Goal: Communication & Community: Answer question/provide support

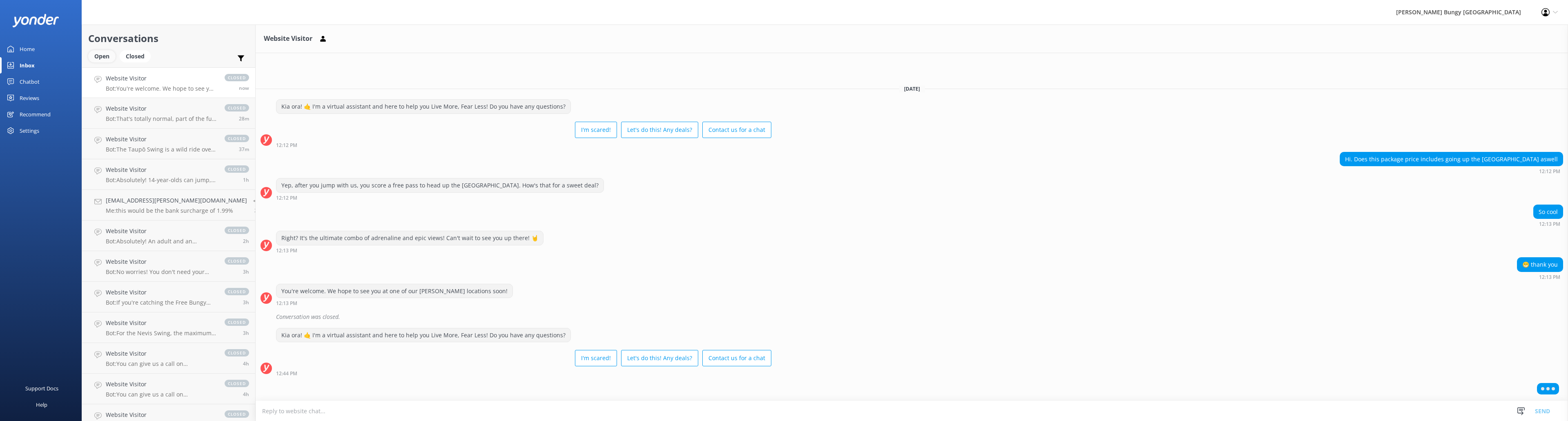
click at [111, 57] on div "Open" at bounding box center [102, 57] width 27 height 12
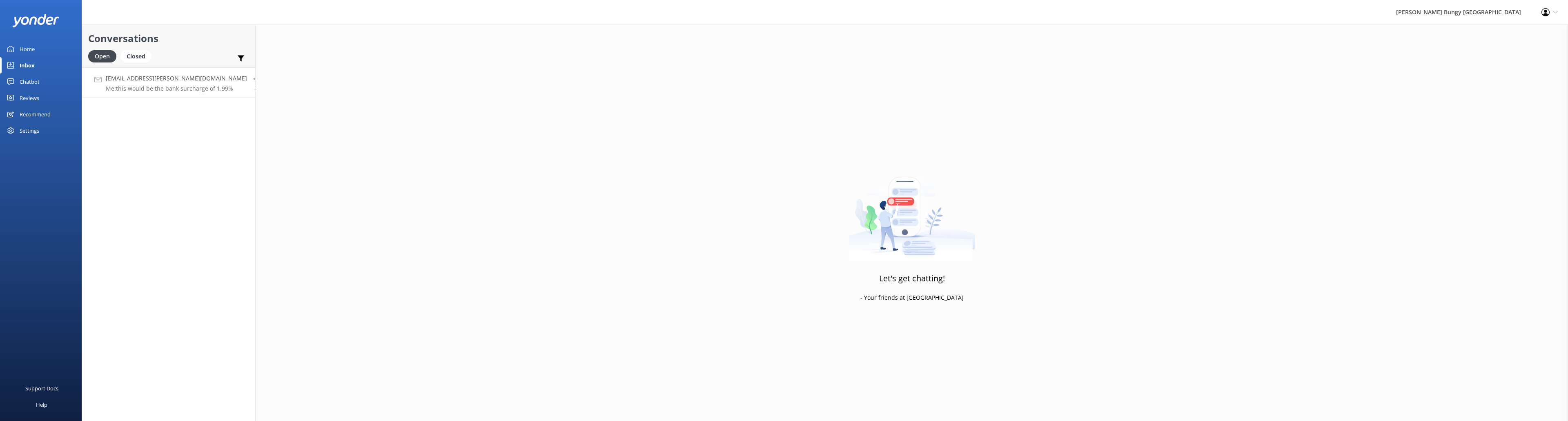
click at [170, 84] on div "Cheng.Chung.Chi@gmail.com Me: this would be the bank surcharge of 1.99%" at bounding box center [177, 82] width 141 height 18
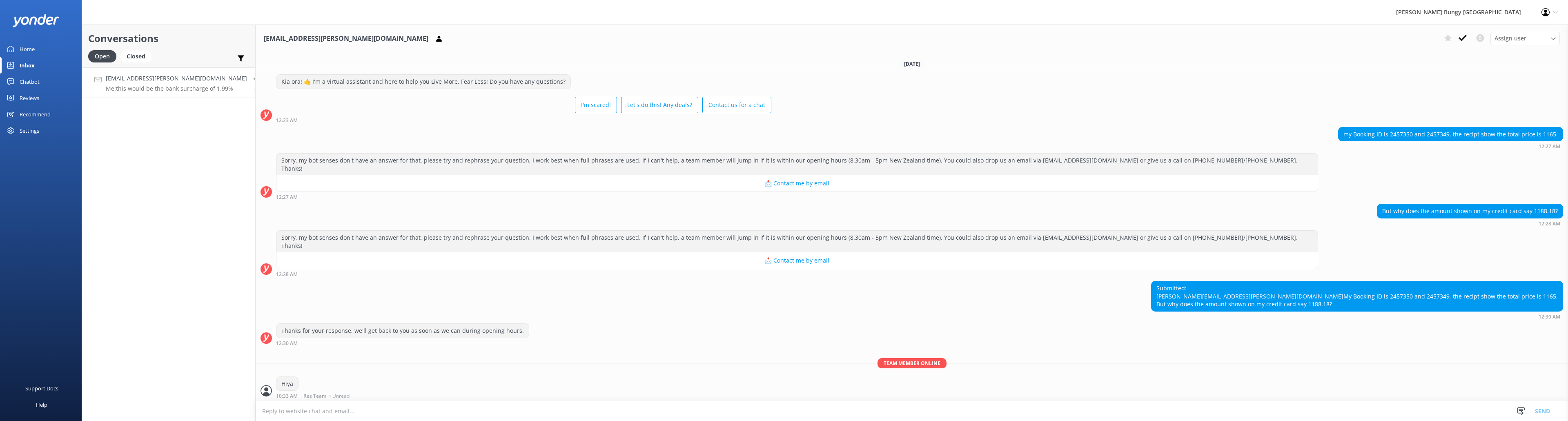
scroll to position [46, 0]
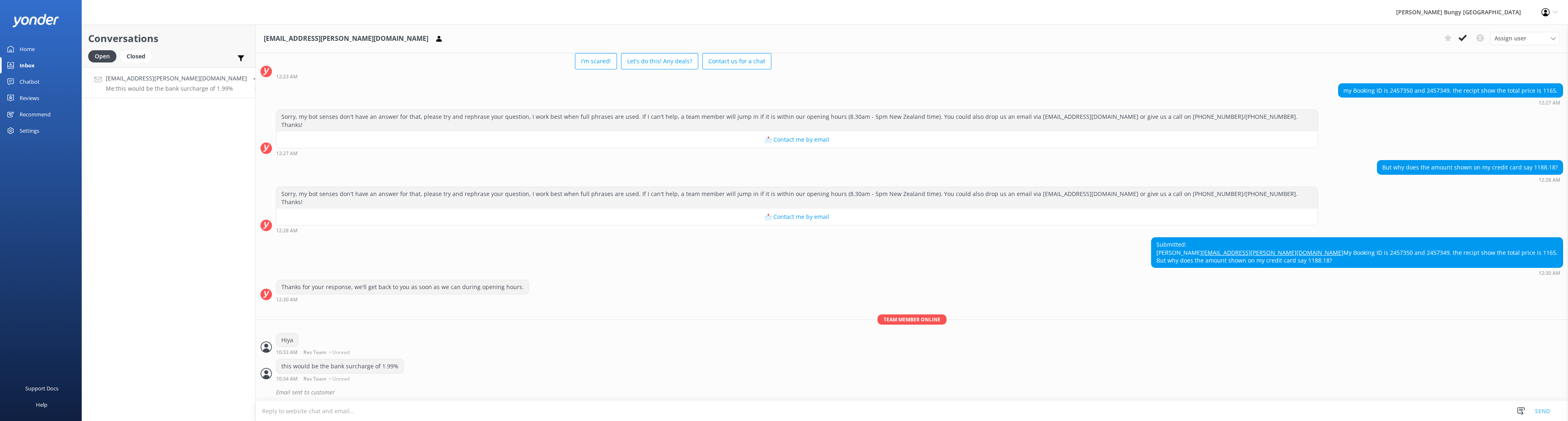
scroll to position [46, 0]
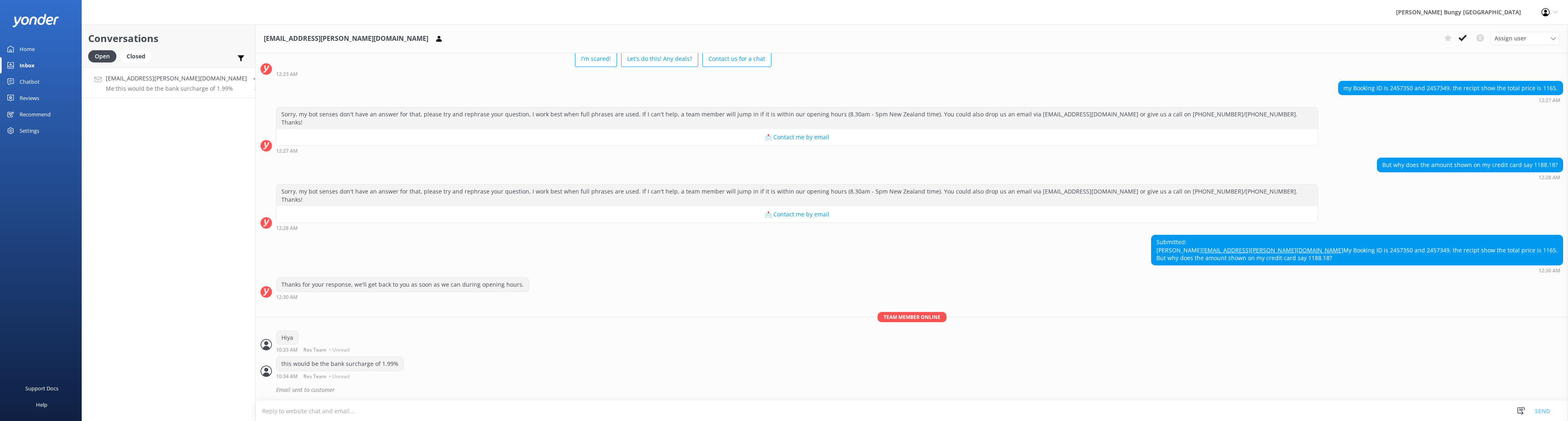
click at [215, 86] on p "Me: this would be the bank surcharge of 1.99%" at bounding box center [177, 89] width 141 height 7
click at [1460, 35] on icon at bounding box center [1462, 38] width 8 height 8
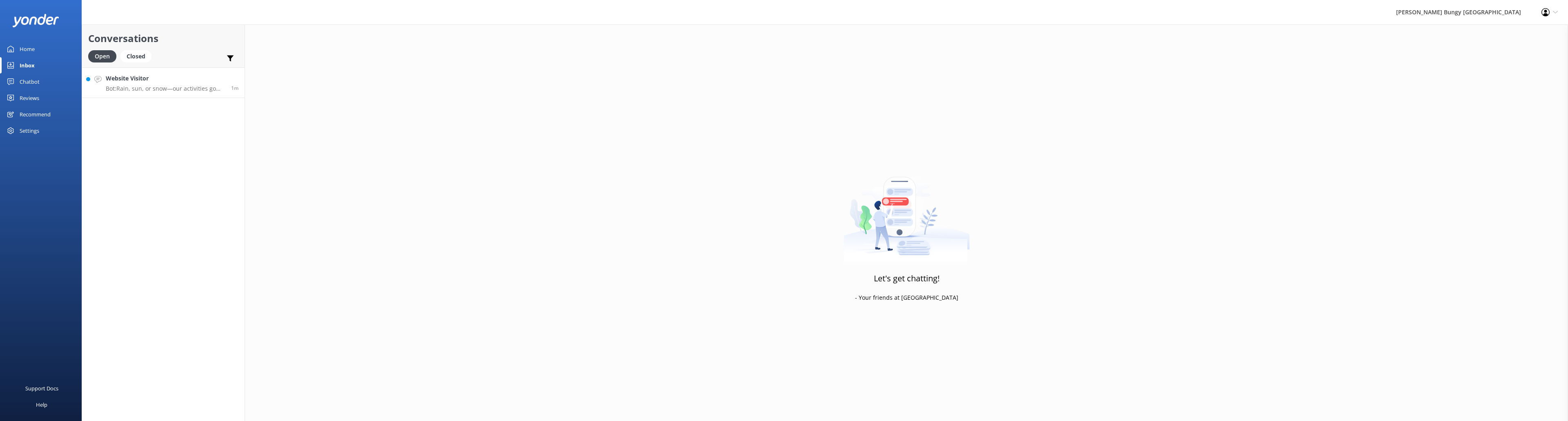
click at [155, 91] on p "Bot: Rain, sun, or snow—our activities go ahead in most weather conditions, and…" at bounding box center [166, 89] width 119 height 7
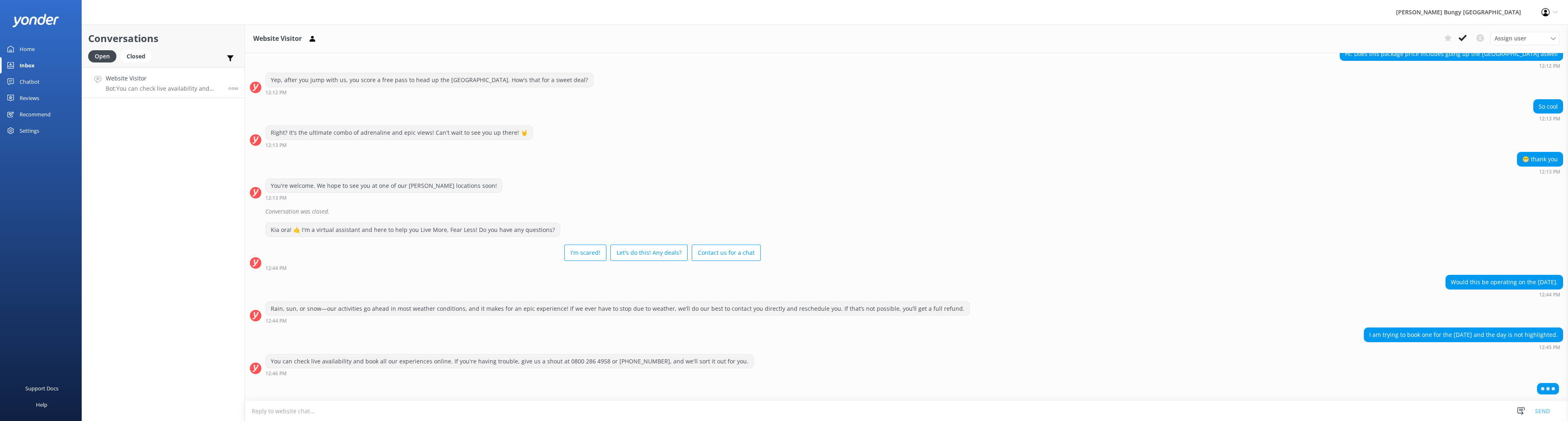
scroll to position [79, 0]
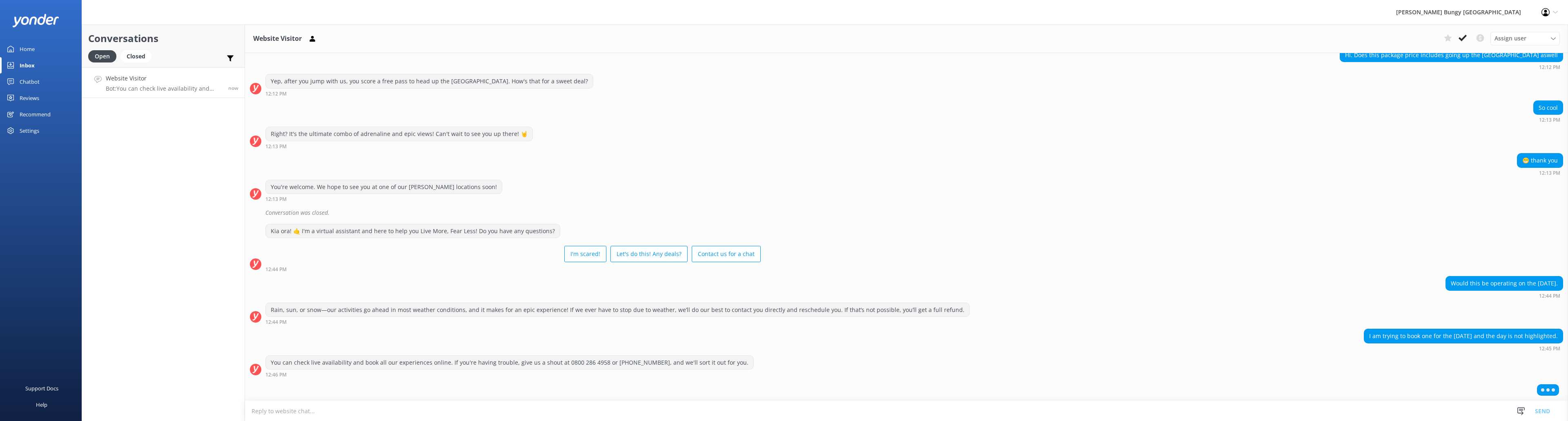
click at [620, 416] on textarea at bounding box center [906, 411] width 1323 height 20
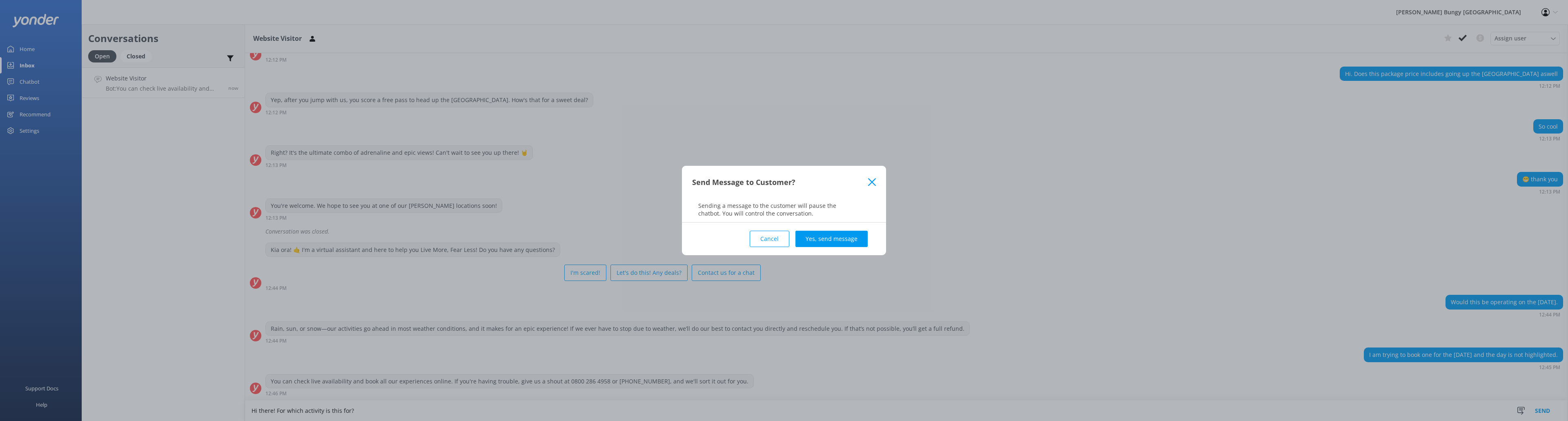
type textarea "Hi there! For which activity is this for?"
click at [811, 231] on div "Cancel Yes, send message" at bounding box center [784, 239] width 184 height 33
click at [812, 231] on button "Yes, send message" at bounding box center [831, 238] width 72 height 16
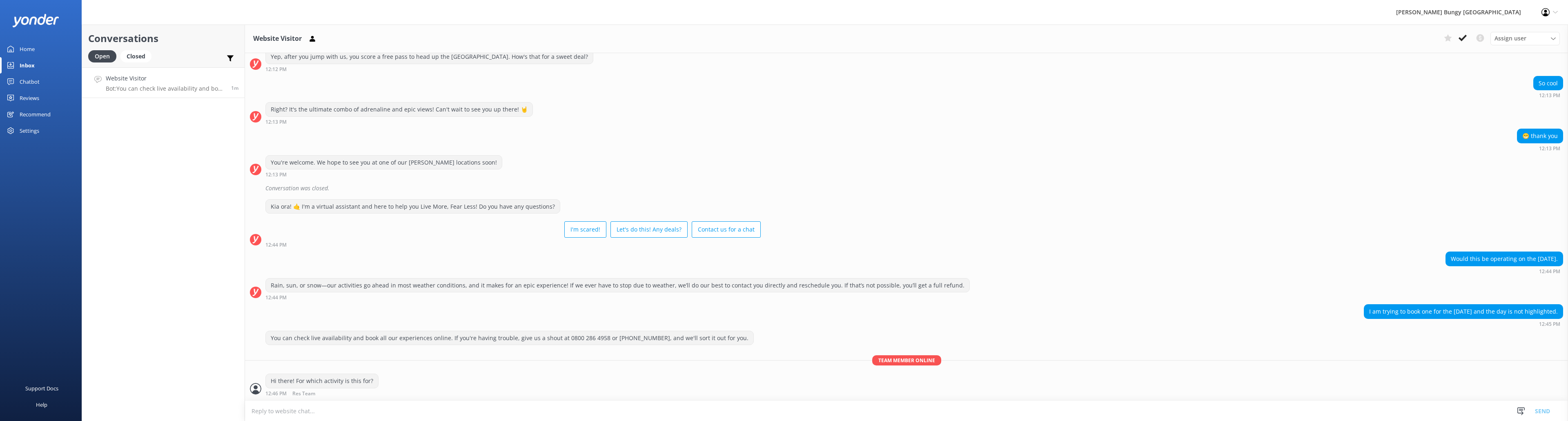
scroll to position [130, 0]
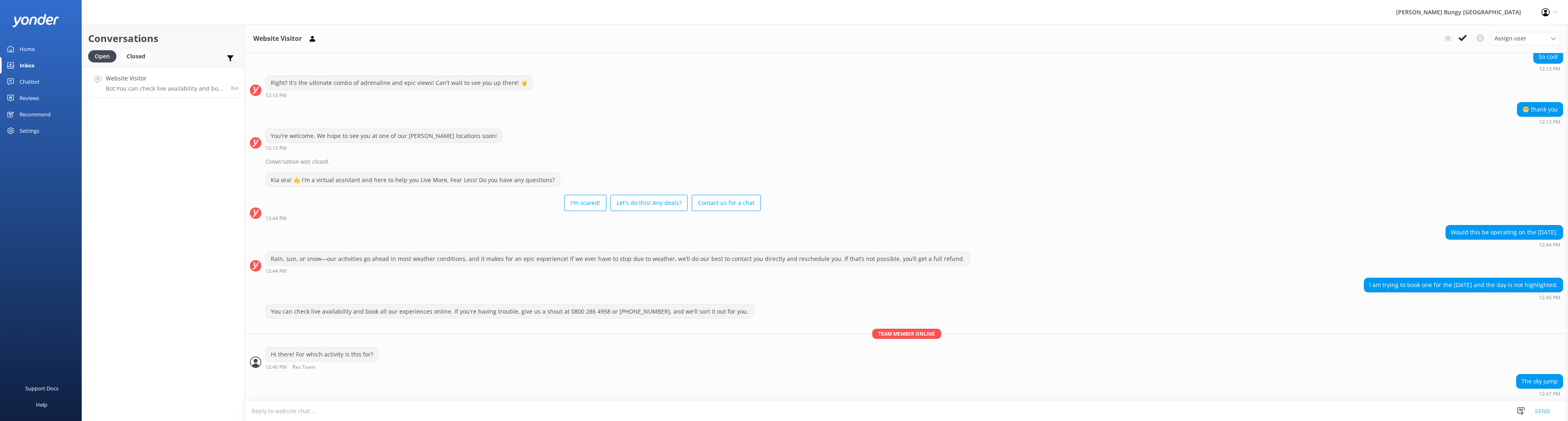
click at [378, 405] on textarea at bounding box center [906, 411] width 1323 height 20
type textarea "It's unfortunately closed for a new, upcoming experience!"
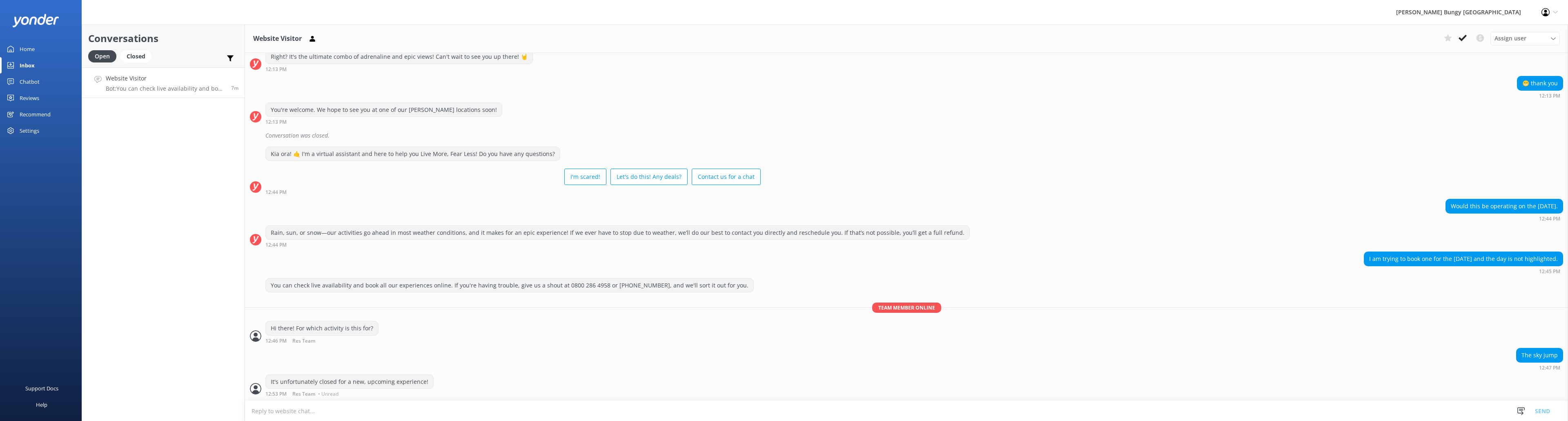
click at [464, 405] on textarea at bounding box center [906, 411] width 1323 height 20
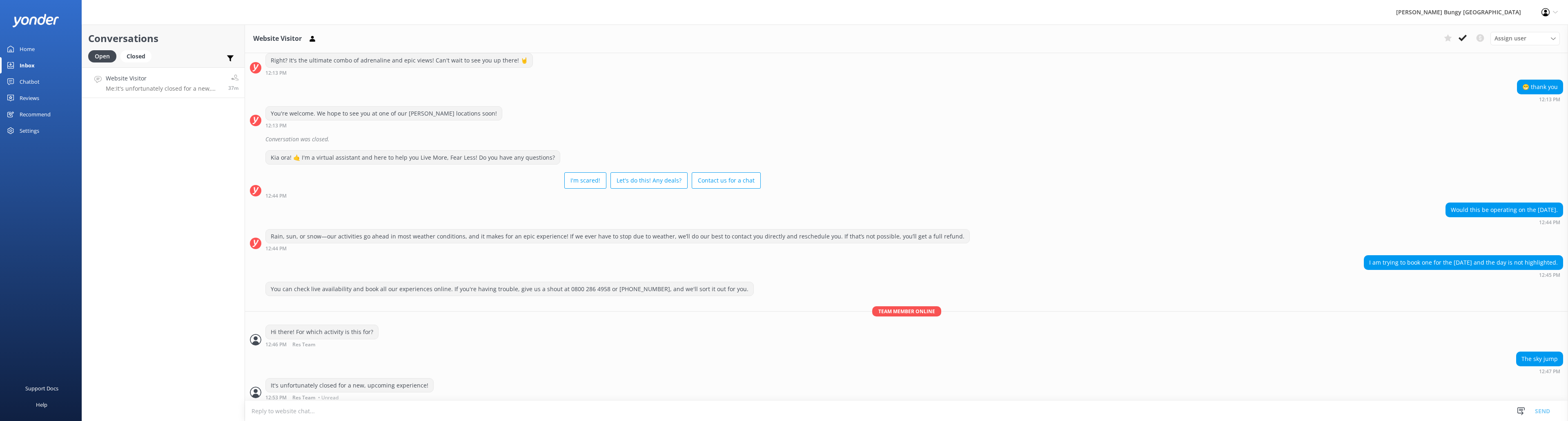
scroll to position [156, 0]
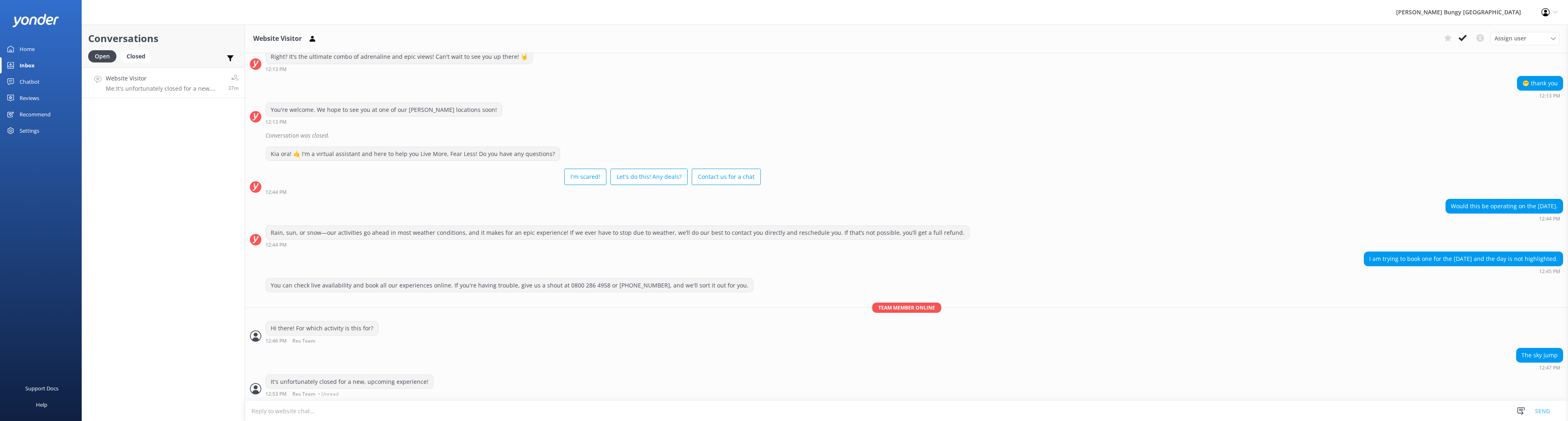
click at [175, 86] on p "Me: It's unfortunately closed for a new, upcoming experience!" at bounding box center [164, 89] width 116 height 7
click at [1466, 36] on use at bounding box center [1462, 38] width 8 height 7
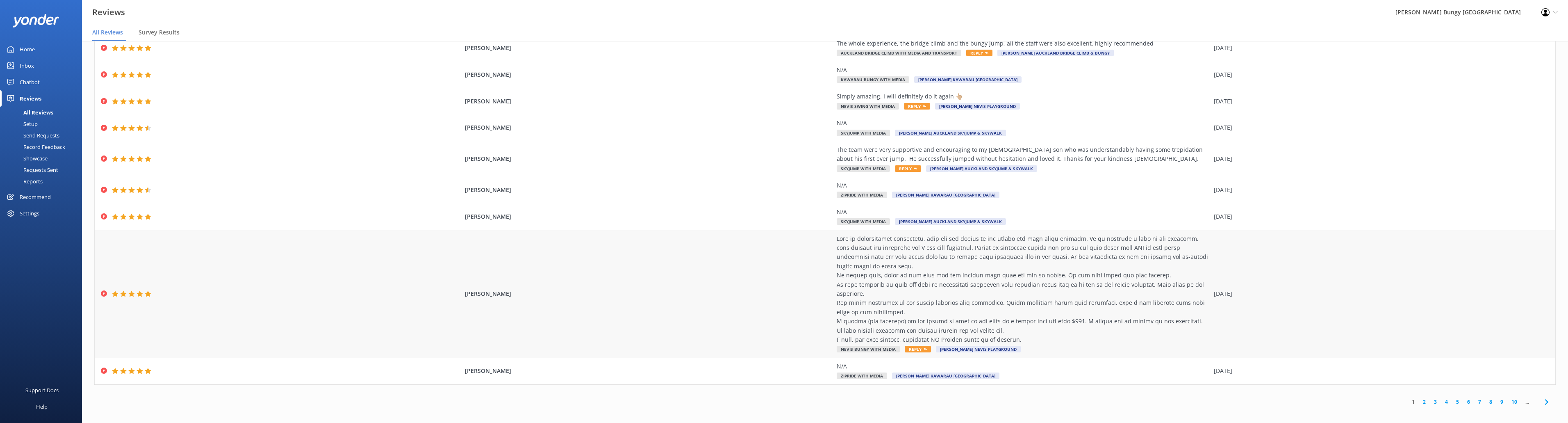
scroll to position [17, 0]
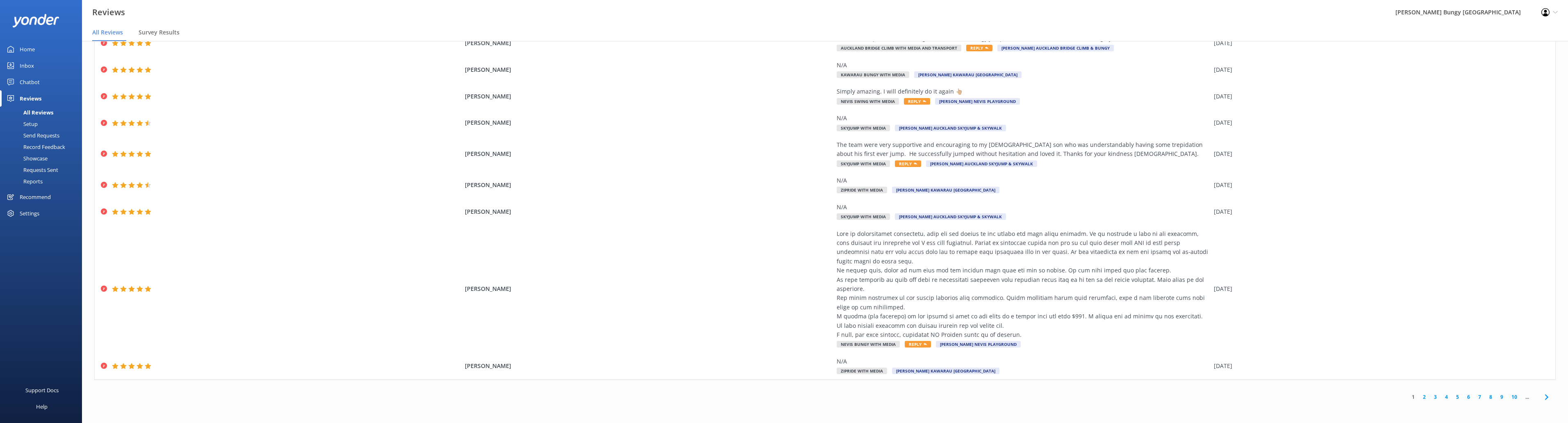
click at [1419, 394] on link "2" at bounding box center [1424, 397] width 11 height 8
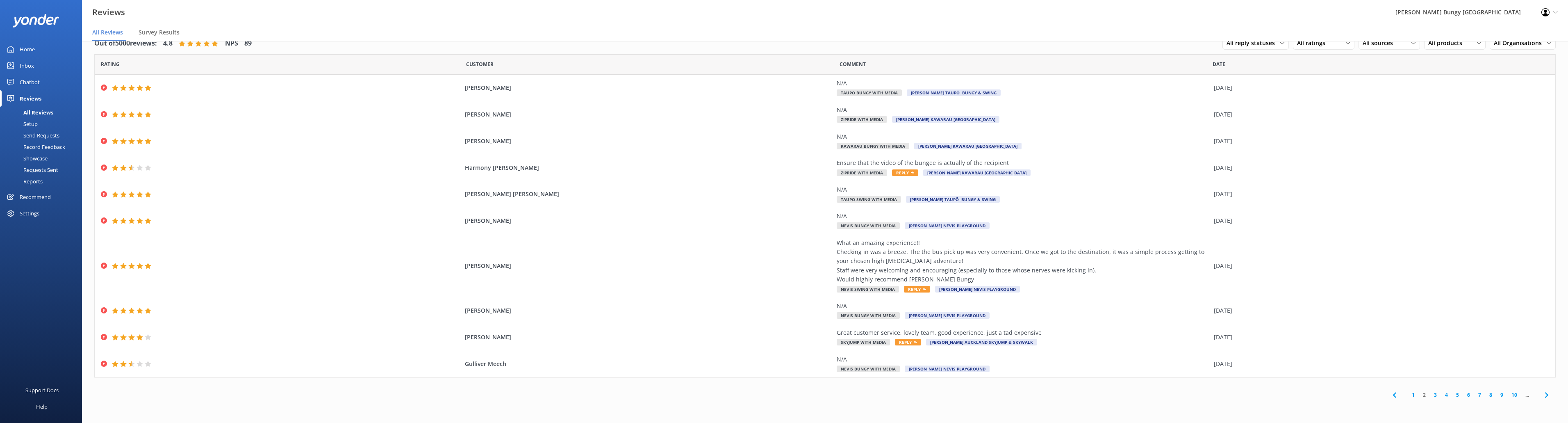
click at [1436, 392] on link "3" at bounding box center [1435, 394] width 11 height 8
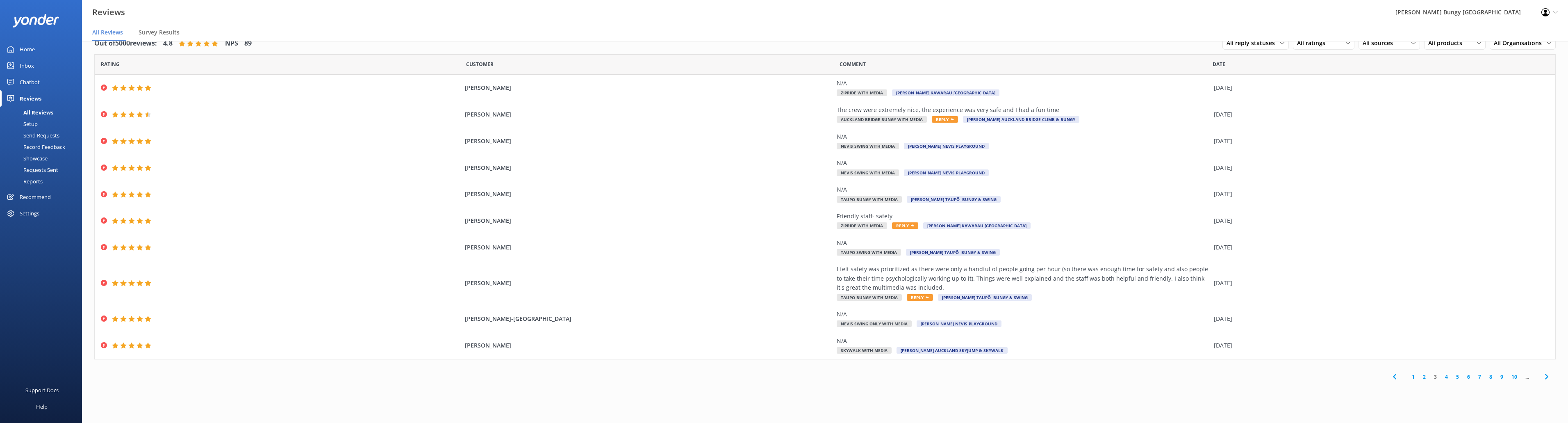
click at [1446, 374] on link "4" at bounding box center [1446, 377] width 11 height 8
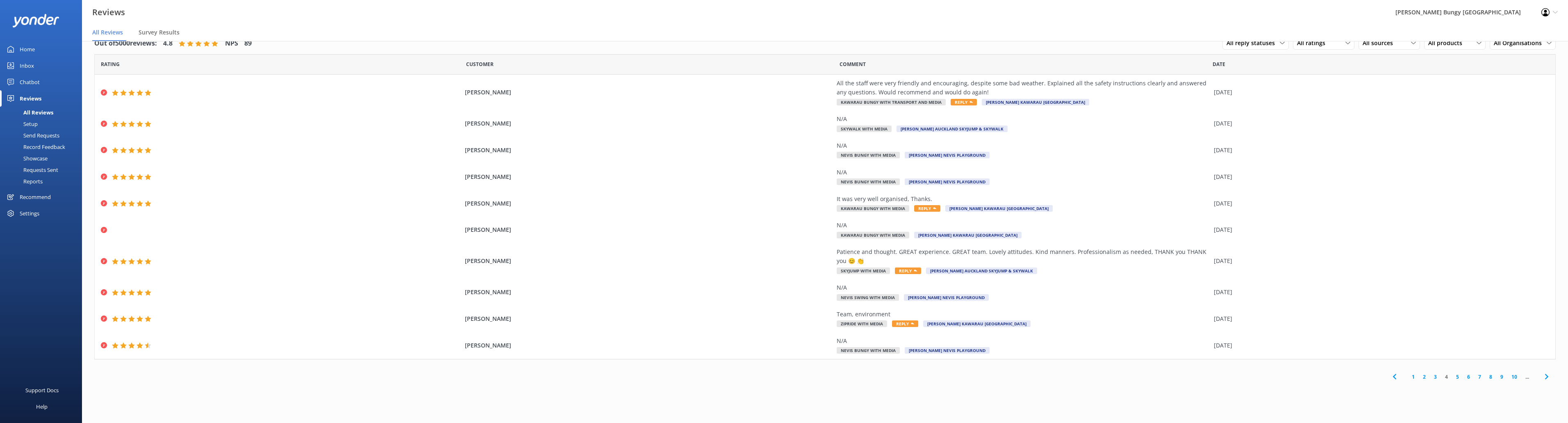
click at [1459, 375] on link "5" at bounding box center [1457, 377] width 11 height 8
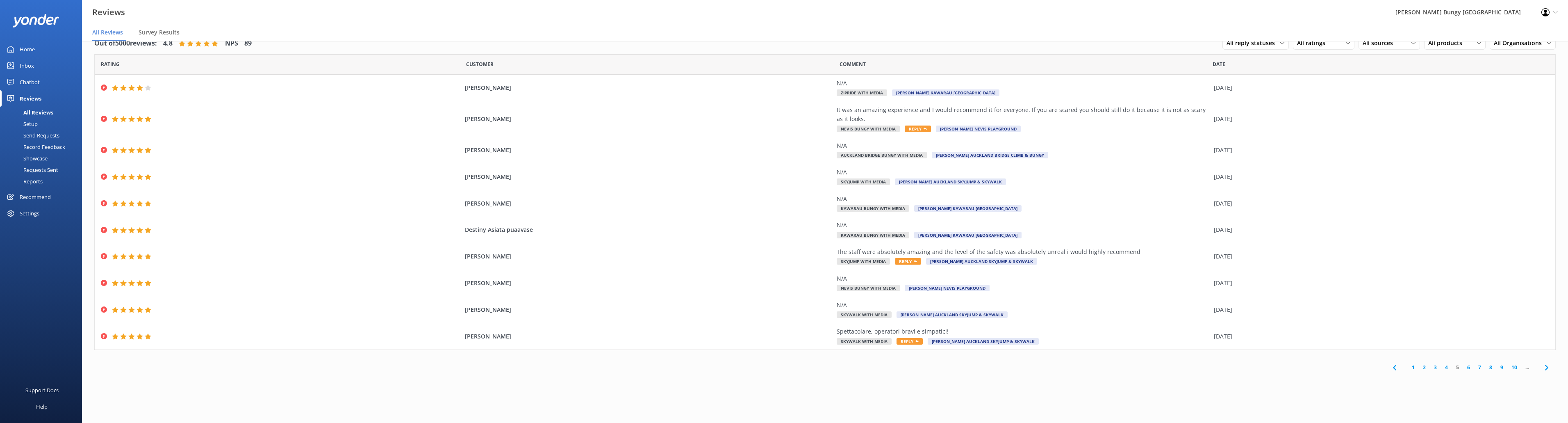
click at [1469, 364] on link "6" at bounding box center [1468, 367] width 11 height 8
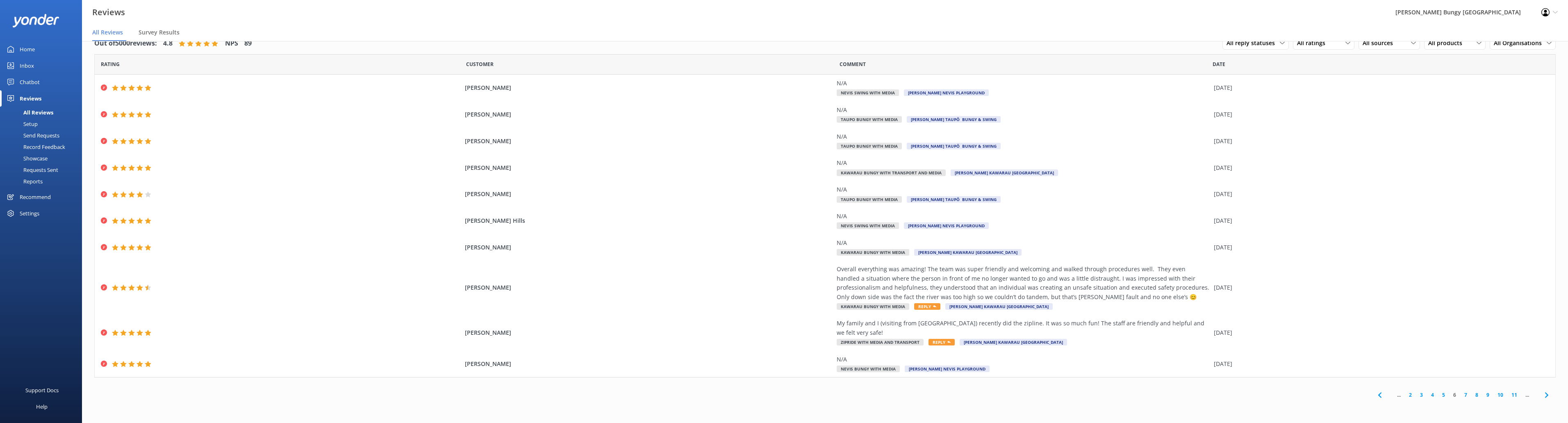
click at [1466, 391] on link "7" at bounding box center [1466, 394] width 11 height 8
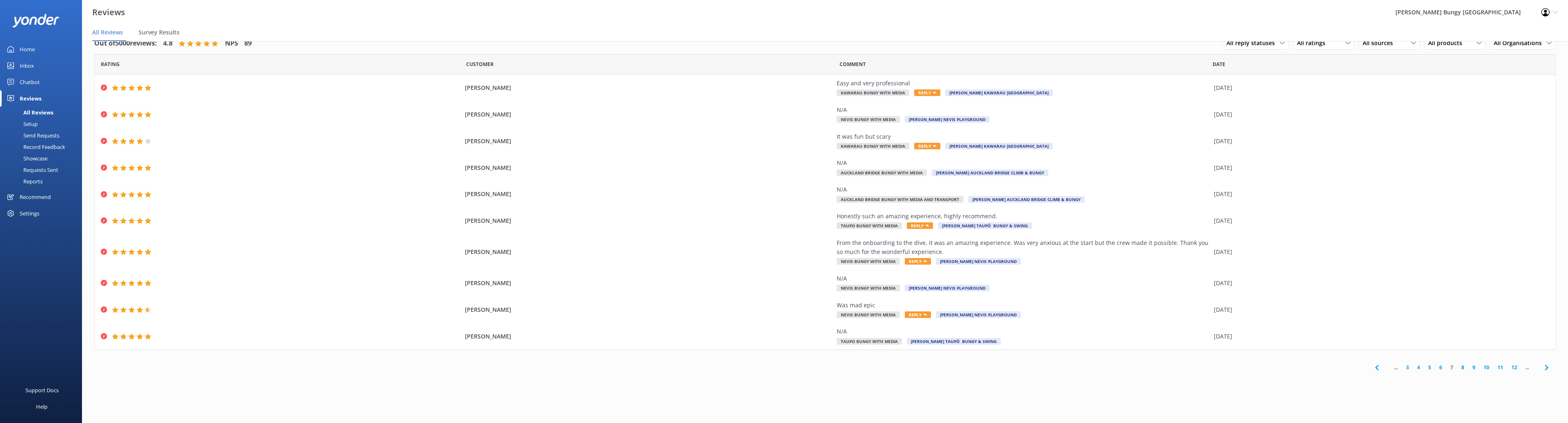
click at [1462, 366] on link "8" at bounding box center [1463, 367] width 11 height 8
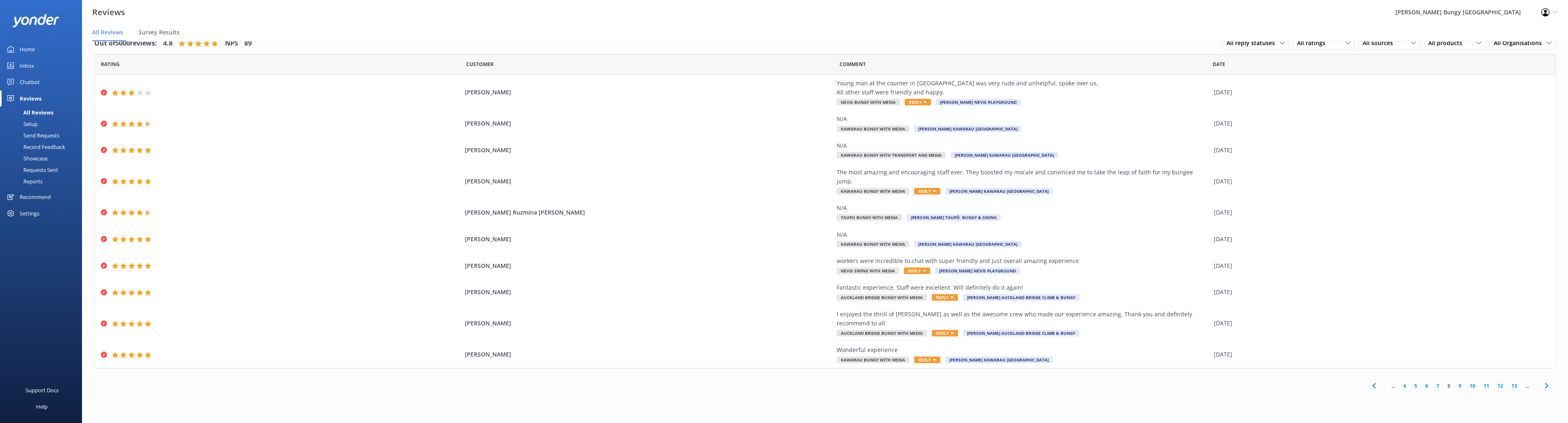
click at [1459, 382] on link "9" at bounding box center [1460, 386] width 11 height 8
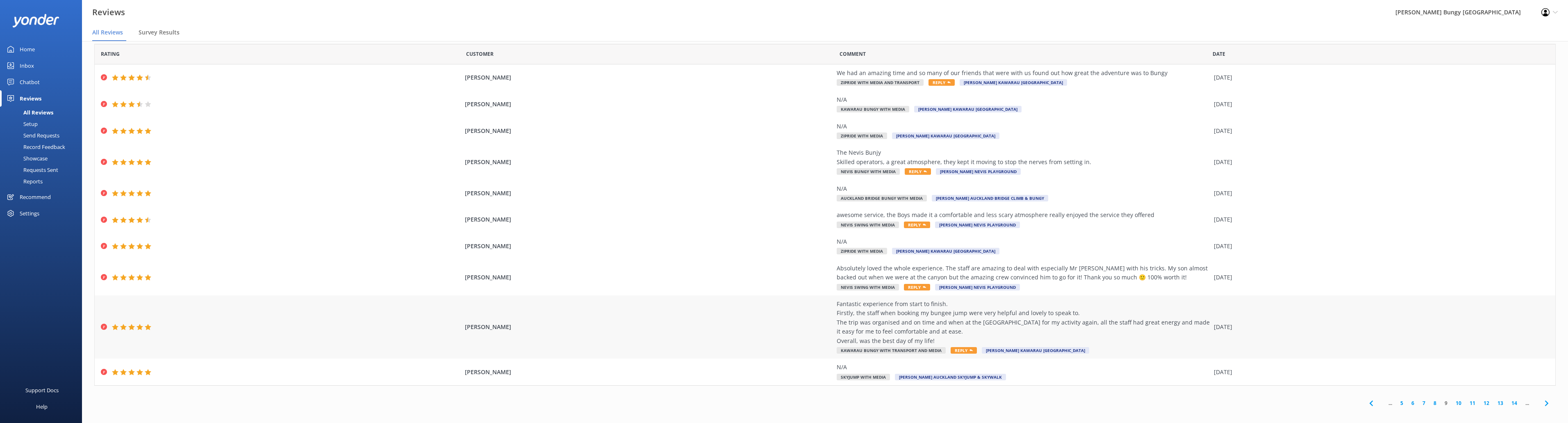
scroll to position [16, 0]
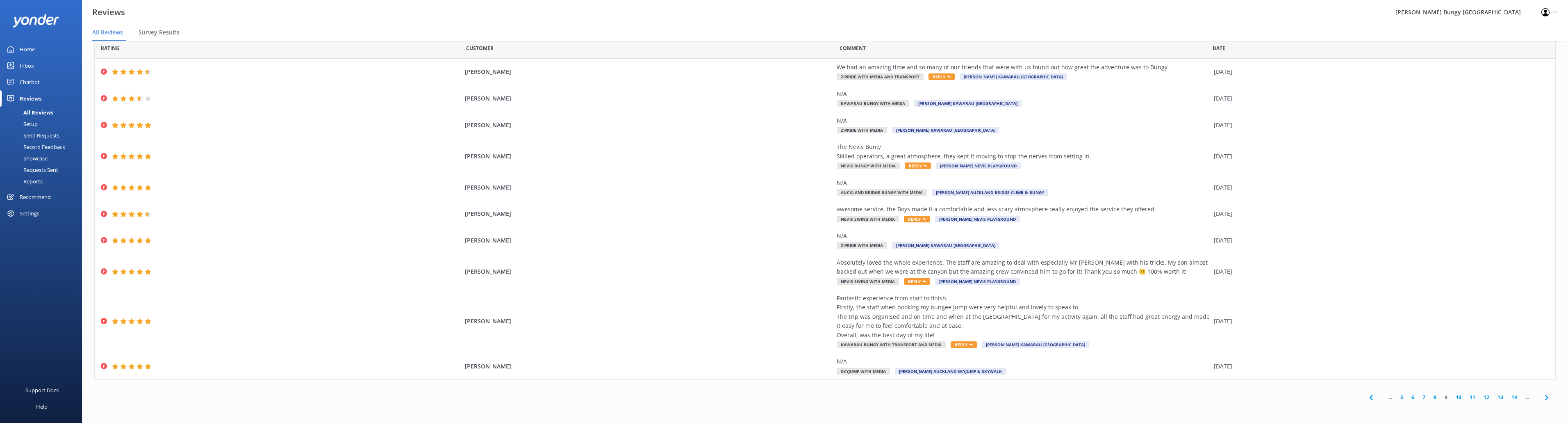
click at [1454, 393] on link "10" at bounding box center [1458, 397] width 14 height 8
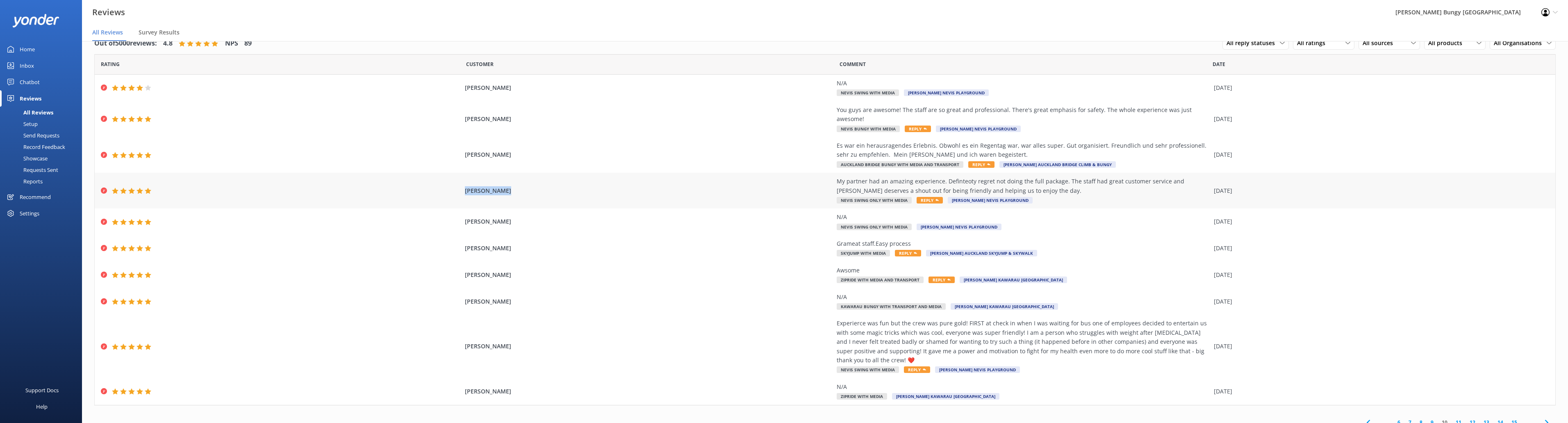
drag, startPoint x: 507, startPoint y: 178, endPoint x: 463, endPoint y: 177, distance: 44.0
click at [465, 186] on span "Riley Kingham" at bounding box center [649, 191] width 368 height 9
copy span "Riley Kingham"
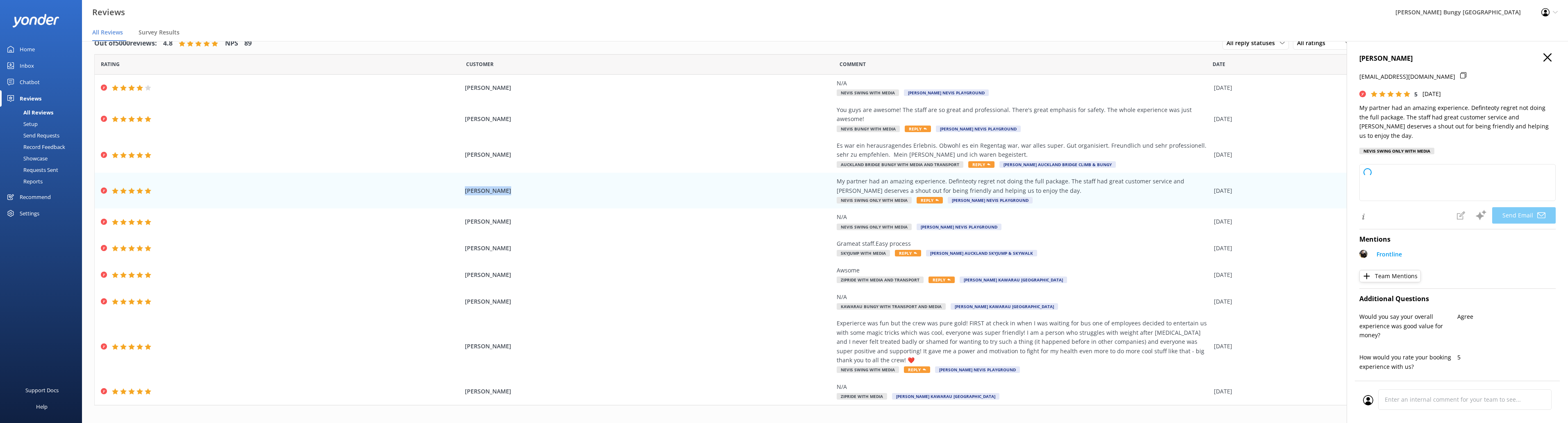
type textarea "Thank you so much for your wonderful review, Riley! We're thrilled to hear your…"
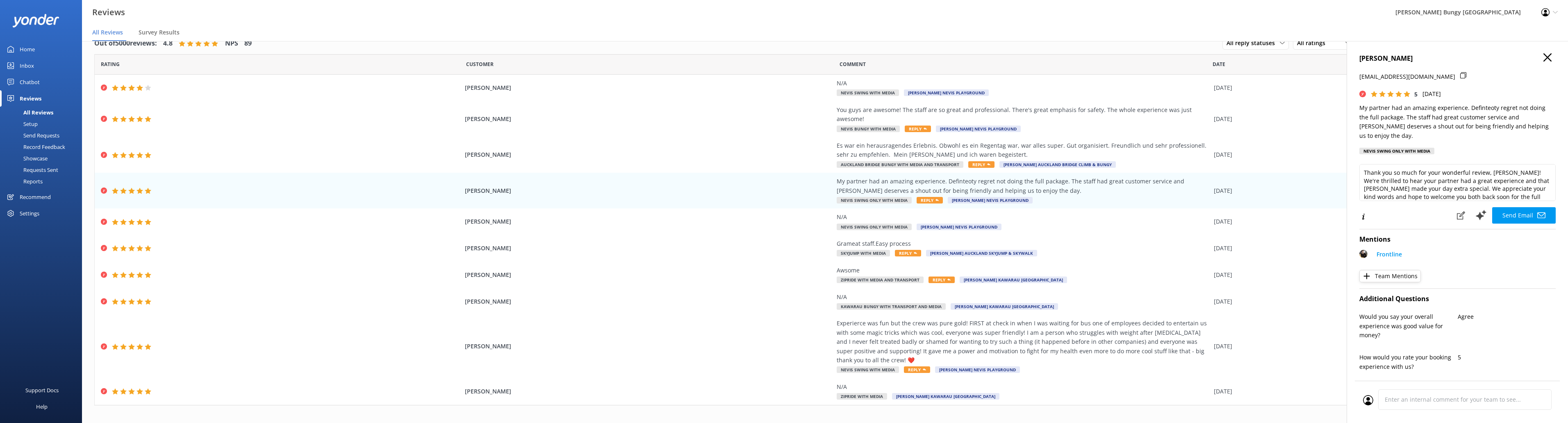
click at [1536, 57] on h4 "Riley Kingham" at bounding box center [1457, 58] width 196 height 10
click at [1544, 54] on use "button" at bounding box center [1547, 57] width 8 height 8
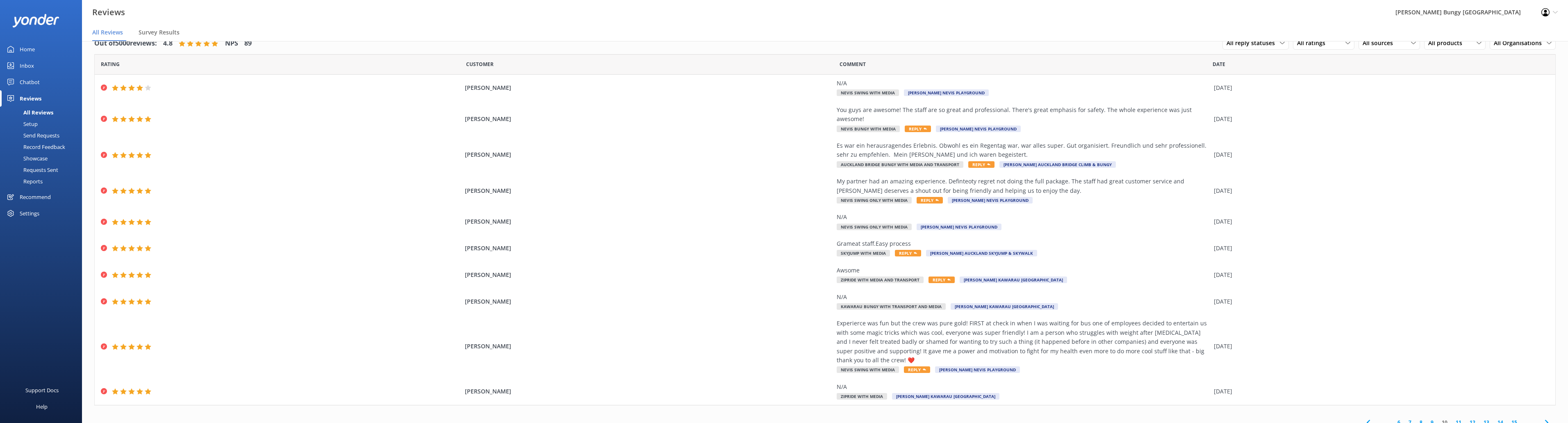
click at [1454, 418] on link "11" at bounding box center [1458, 422] width 14 height 8
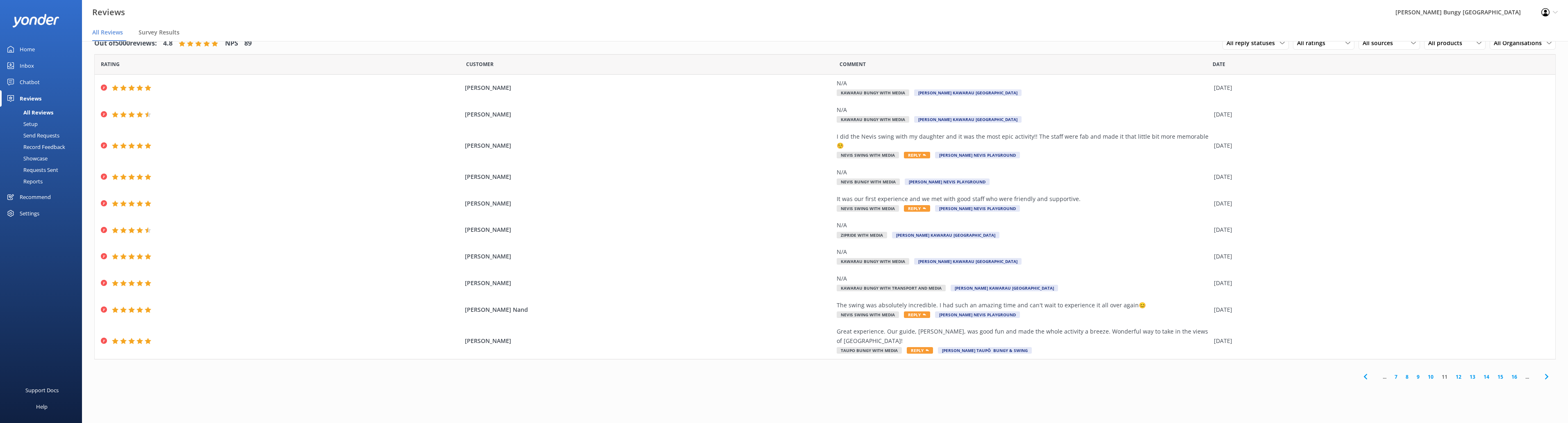
click at [1460, 373] on link "12" at bounding box center [1458, 377] width 14 height 8
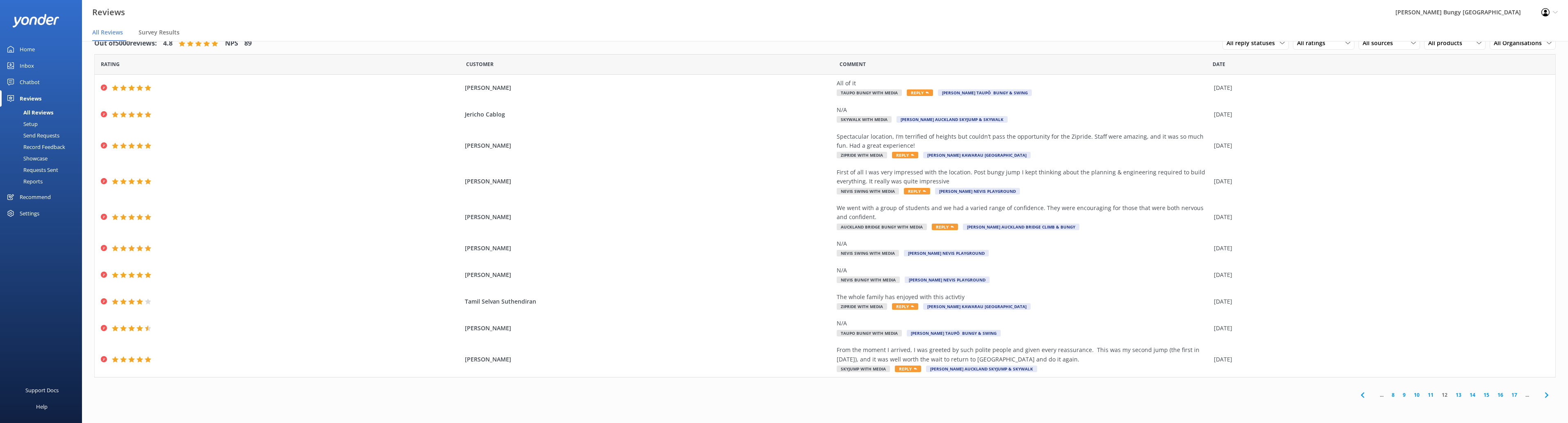
click at [1459, 394] on link "13" at bounding box center [1458, 394] width 14 height 8
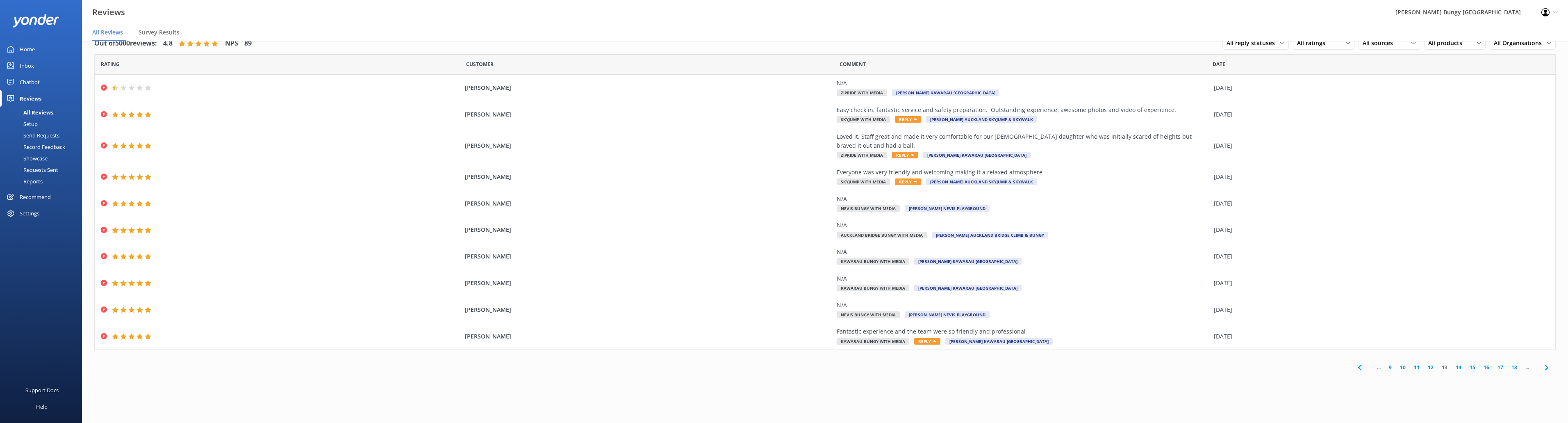
click at [1458, 364] on link "14" at bounding box center [1458, 367] width 14 height 8
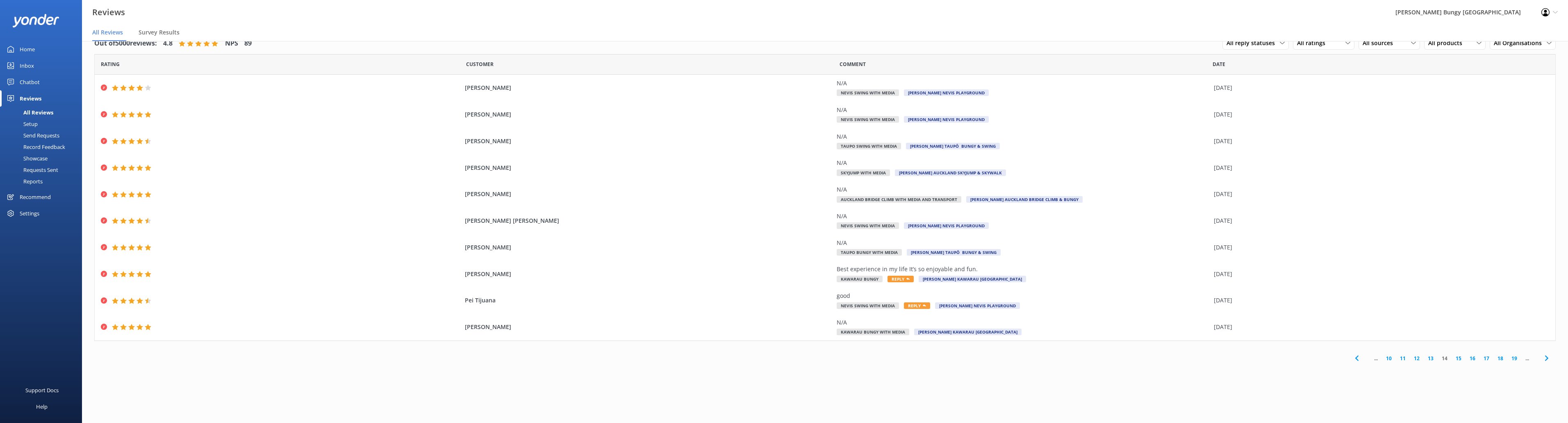
click at [1459, 356] on link "15" at bounding box center [1458, 358] width 14 height 8
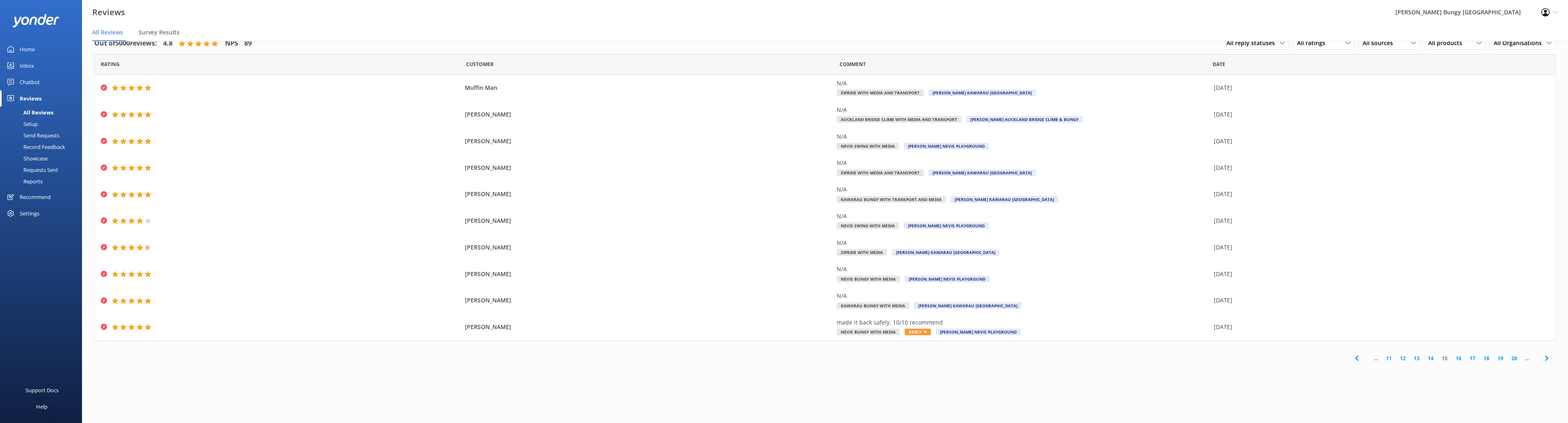
click at [1457, 352] on div "... 11 12 13 14 15 16 17 18 19 20 ..." at bounding box center [1451, 358] width 208 height 18
click at [1459, 356] on link "16" at bounding box center [1458, 358] width 14 height 8
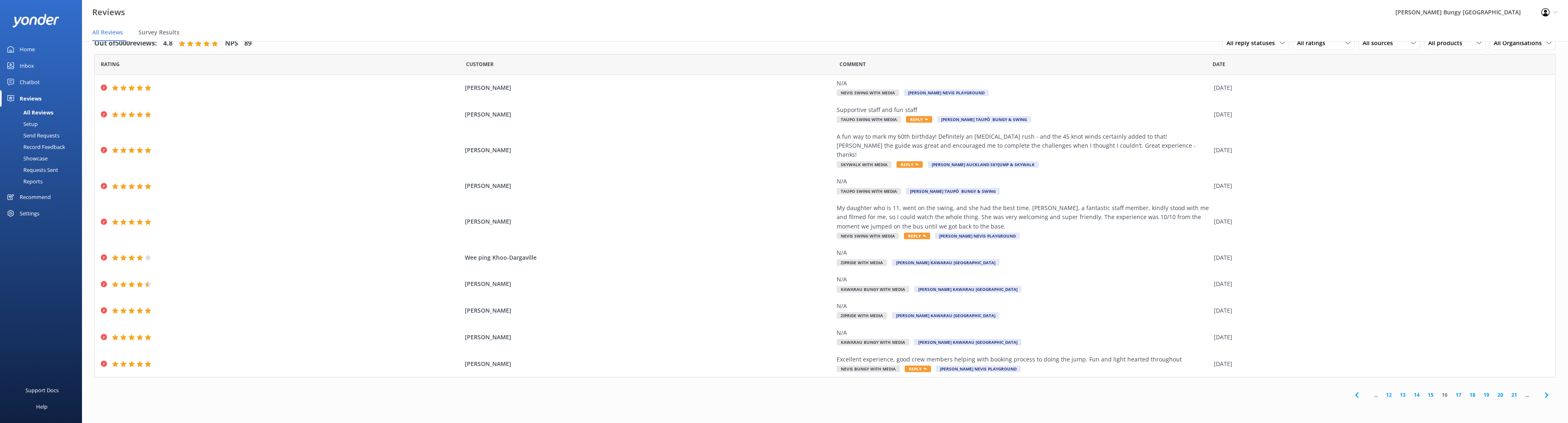
click at [1460, 391] on link "17" at bounding box center [1458, 394] width 14 height 8
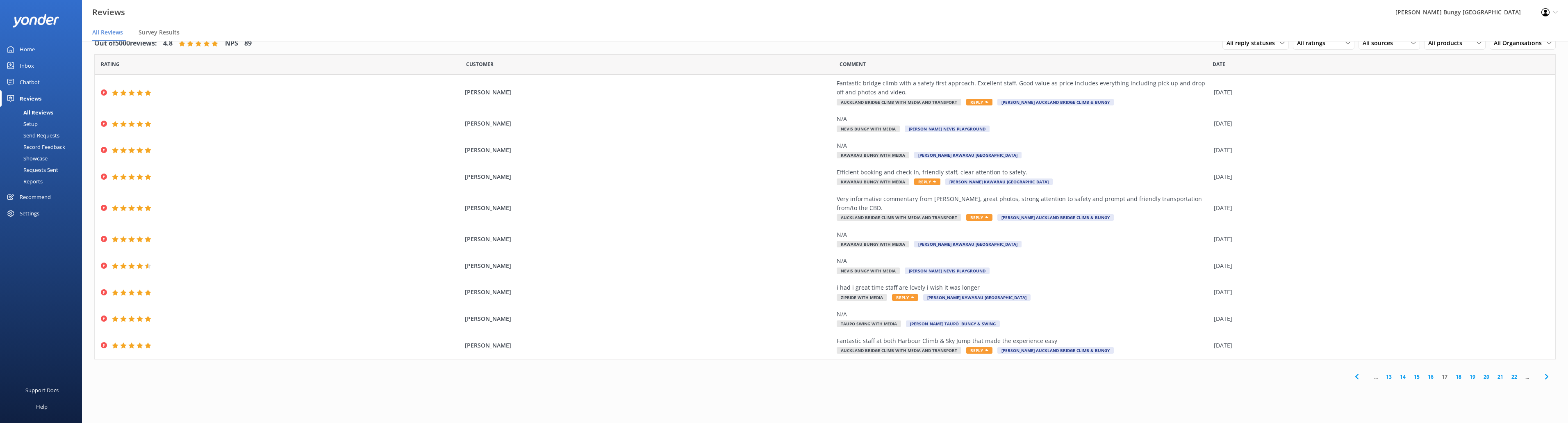
click at [1462, 373] on link "18" at bounding box center [1458, 377] width 14 height 8
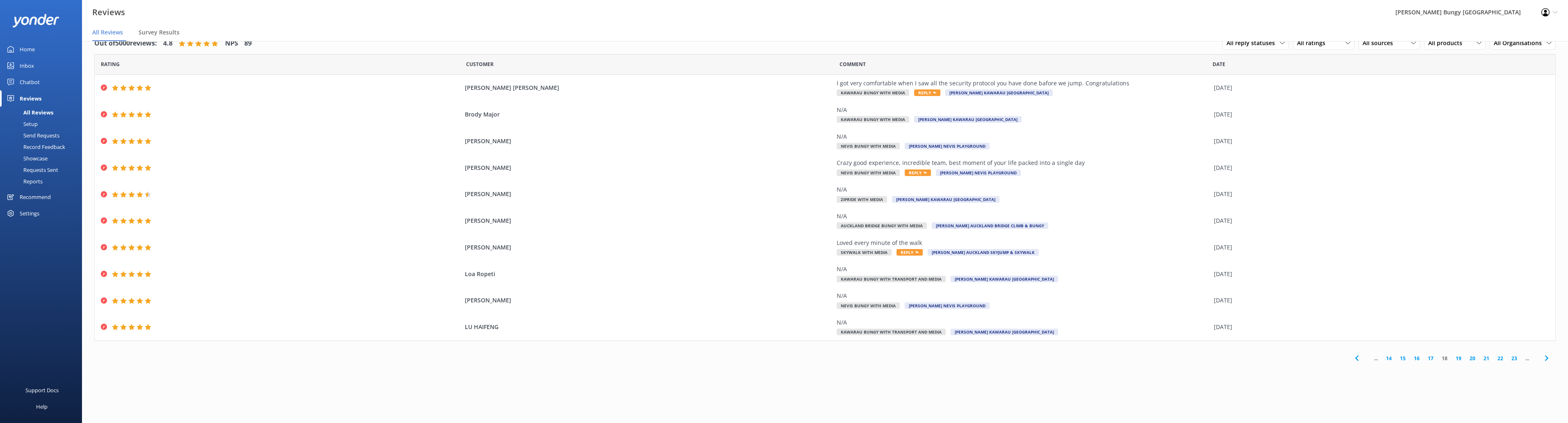
click at [1459, 355] on link "19" at bounding box center [1458, 358] width 14 height 8
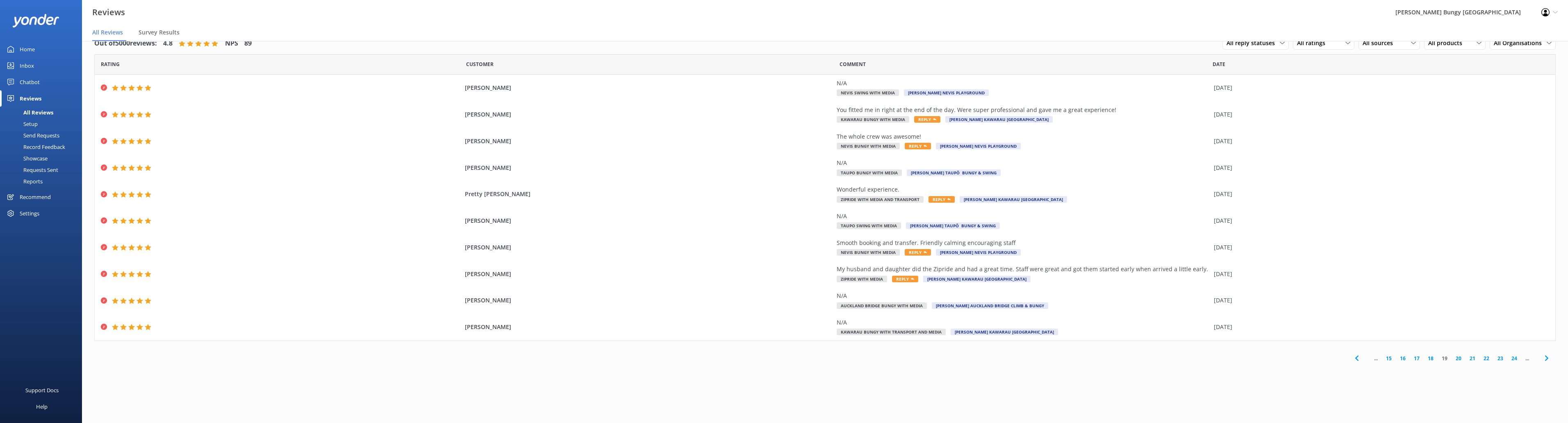
click at [1459, 356] on link "20" at bounding box center [1458, 358] width 14 height 8
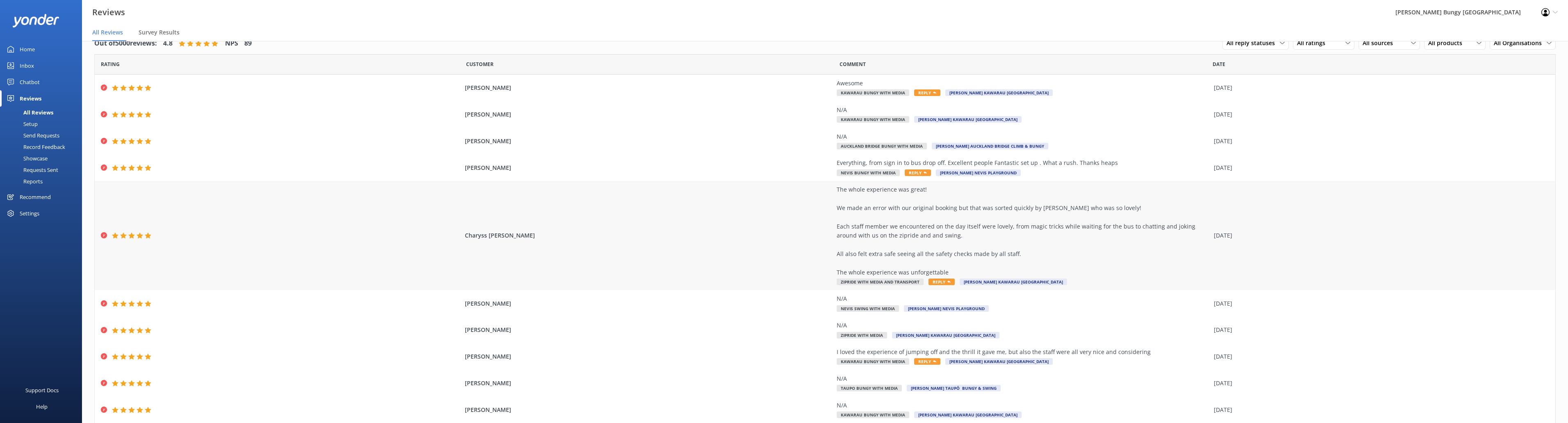
click at [1291, 223] on div "Charyss Hedgecock The whole experience was great! We made an error with our ori…" at bounding box center [825, 235] width 1460 height 109
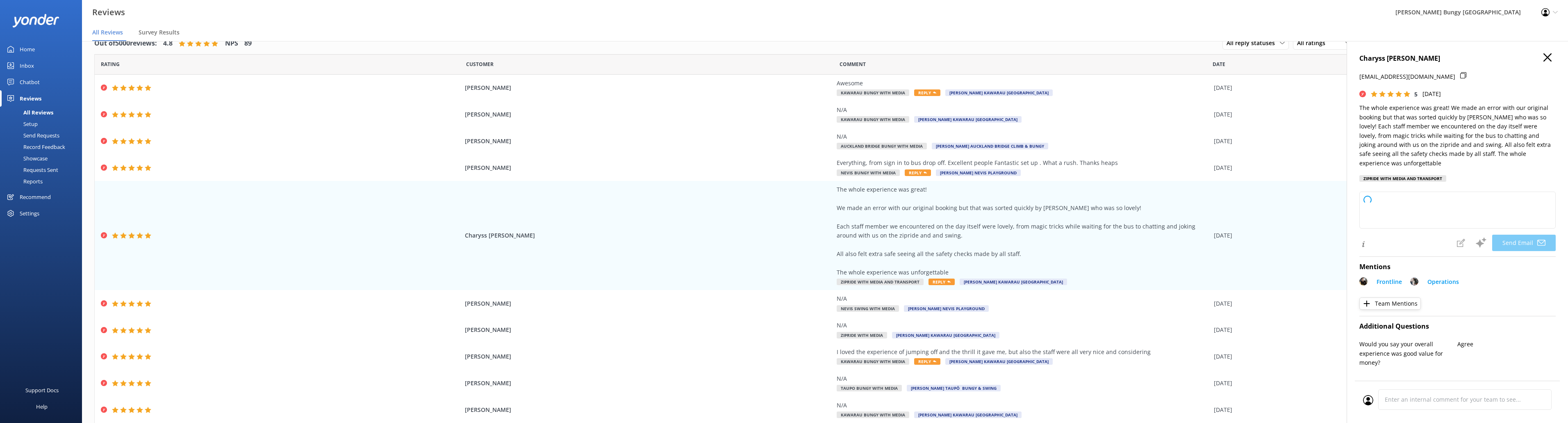
click at [1544, 53] on icon "button" at bounding box center [1547, 57] width 8 height 8
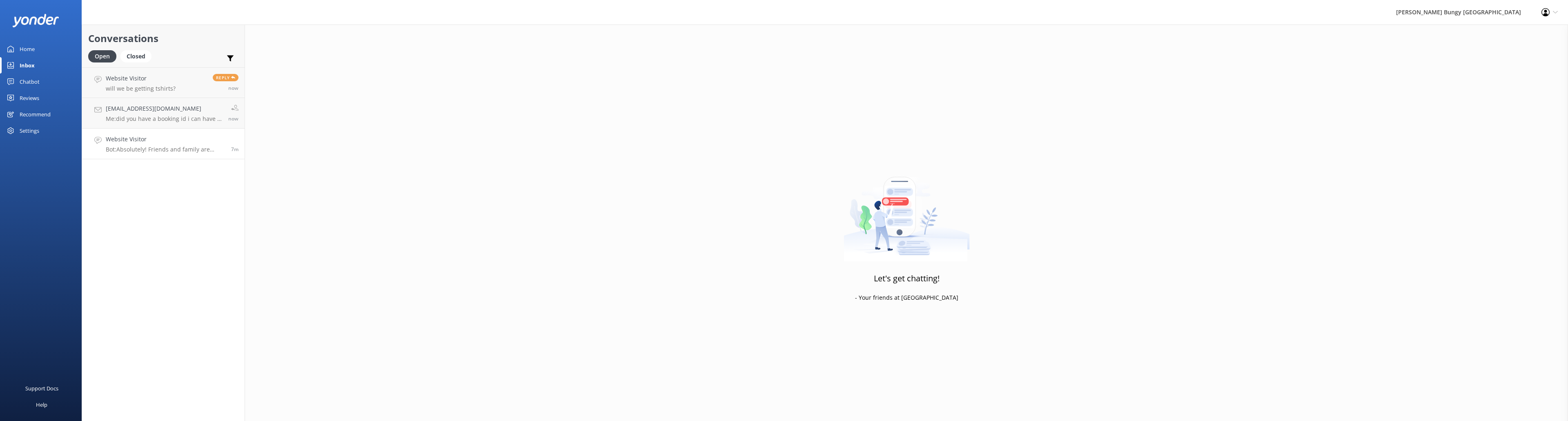
click at [178, 142] on h4 "Website Visitor" at bounding box center [166, 139] width 119 height 9
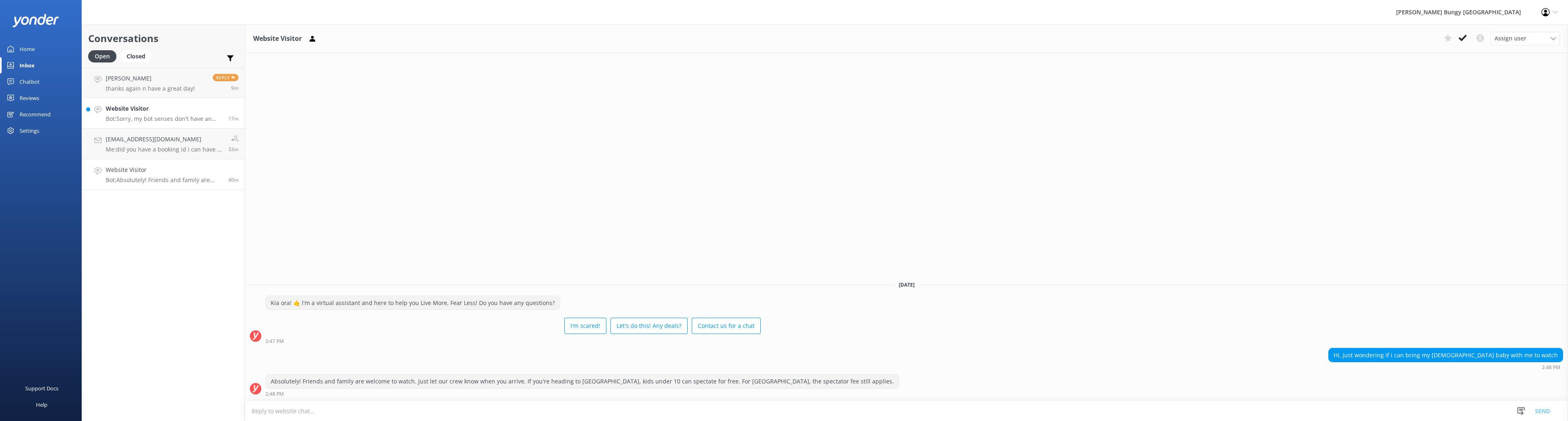
click at [158, 107] on h4 "Website Visitor" at bounding box center [164, 108] width 116 height 9
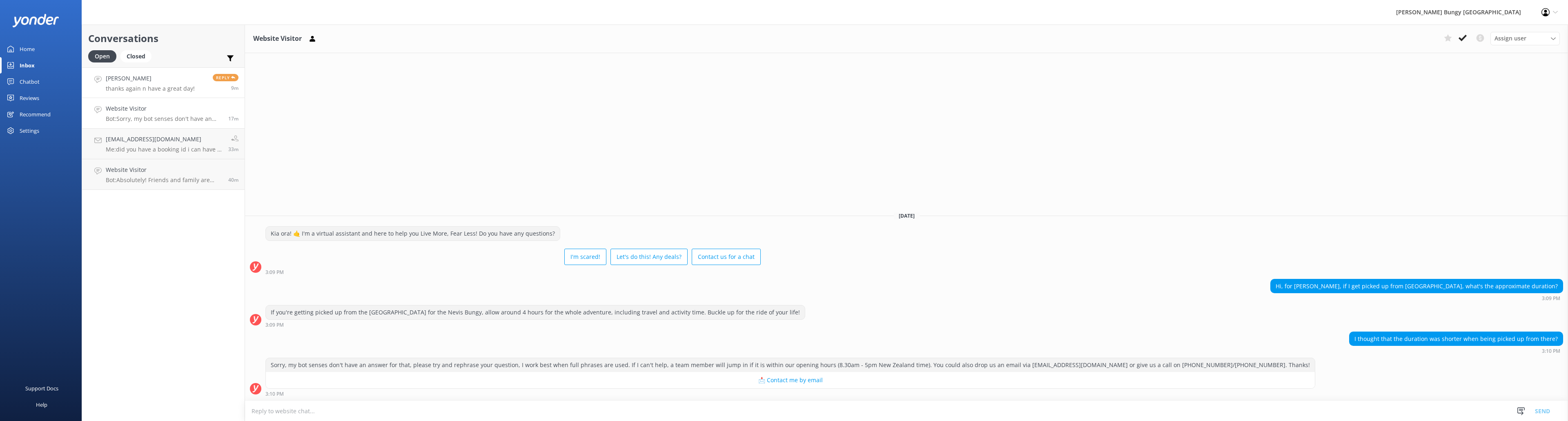
click at [157, 88] on p "thanks again n have a great day!" at bounding box center [150, 89] width 89 height 7
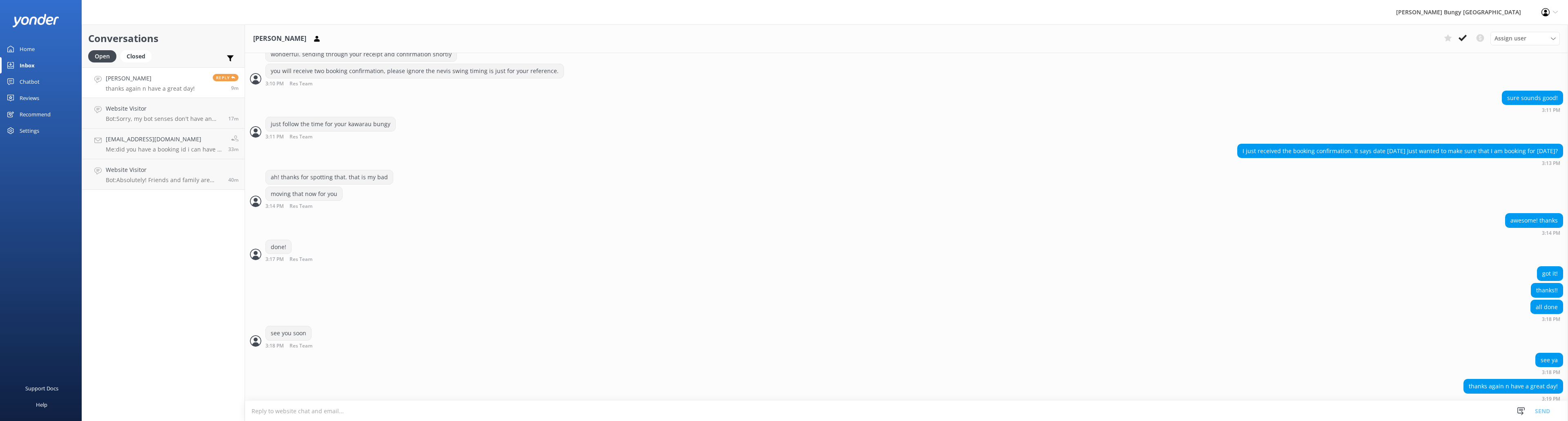
scroll to position [1508, 0]
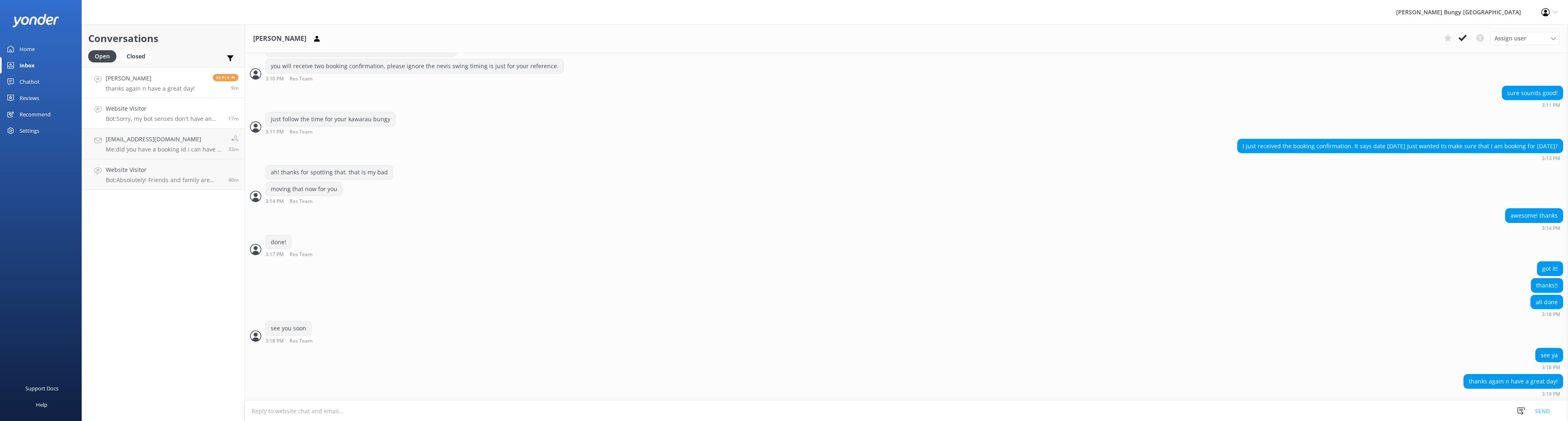
click at [181, 117] on p "Bot: Sorry, my bot senses don't have an answer for that, please try and rephras…" at bounding box center [164, 119] width 116 height 7
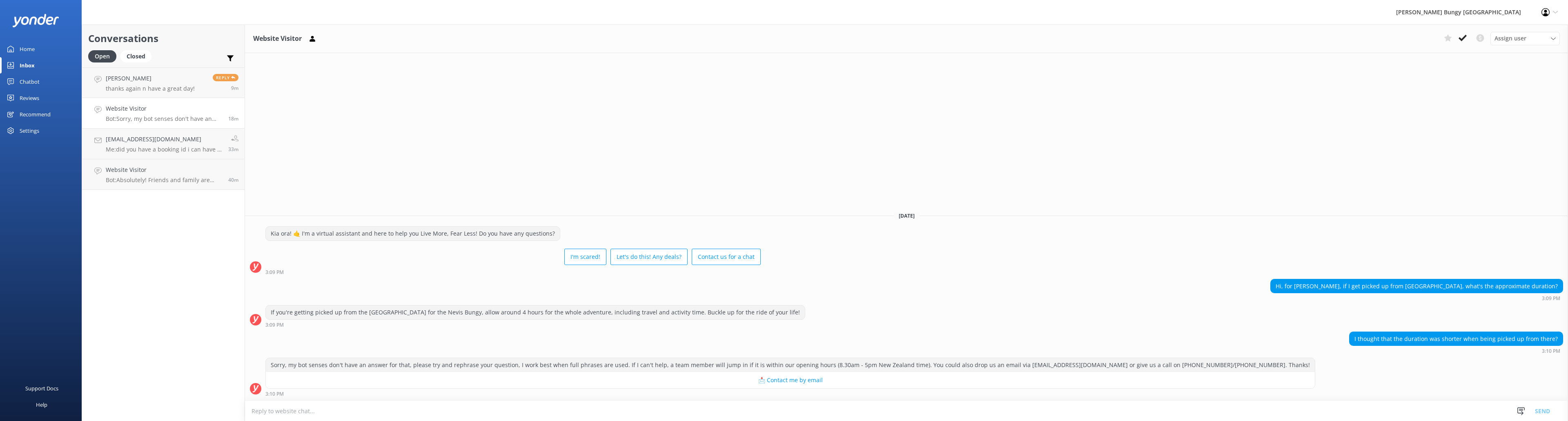
click at [383, 412] on textarea at bounding box center [906, 411] width 1323 height 20
click at [383, 412] on textarea "Hi there!" at bounding box center [906, 411] width 1323 height 21
drag, startPoint x: 383, startPoint y: 412, endPoint x: 26, endPoint y: 609, distance: 407.7
click at [26, 420] on html "AJ Hackett Bungy New Zealand Profile Settings Logout Home Inbox Chatbot Content…" at bounding box center [784, 211] width 1568 height 421
click at [407, 410] on textarea "Hi there! It's usually a lot less than that, around" at bounding box center [906, 411] width 1323 height 21
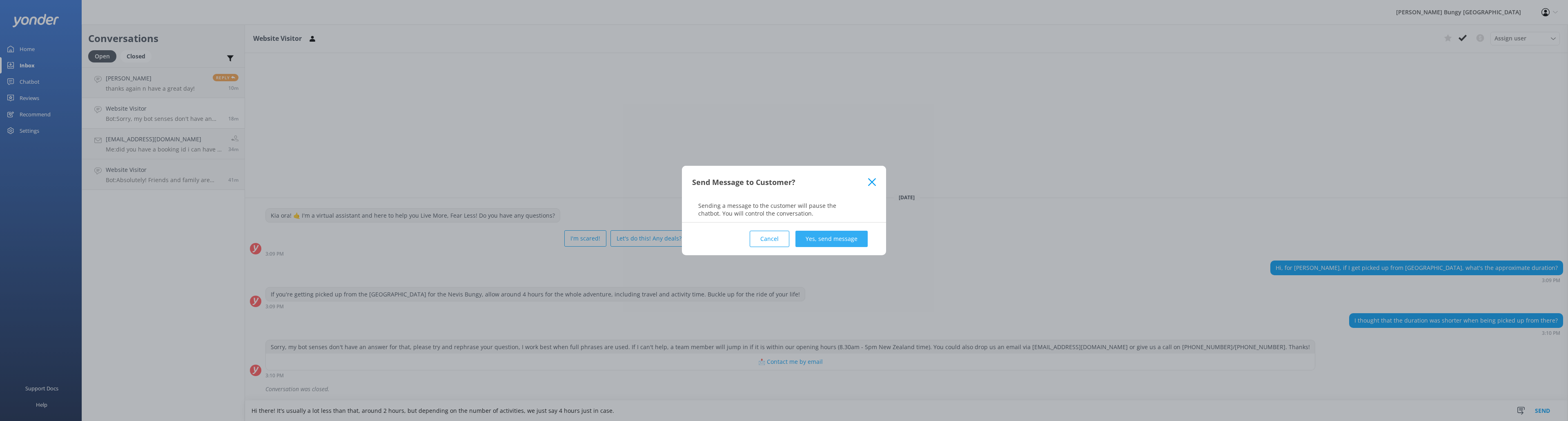
type textarea "Hi there! It's usually a lot less than that, around 2 hours, but depending on t…"
click at [850, 234] on button "Yes, send message" at bounding box center [831, 238] width 72 height 16
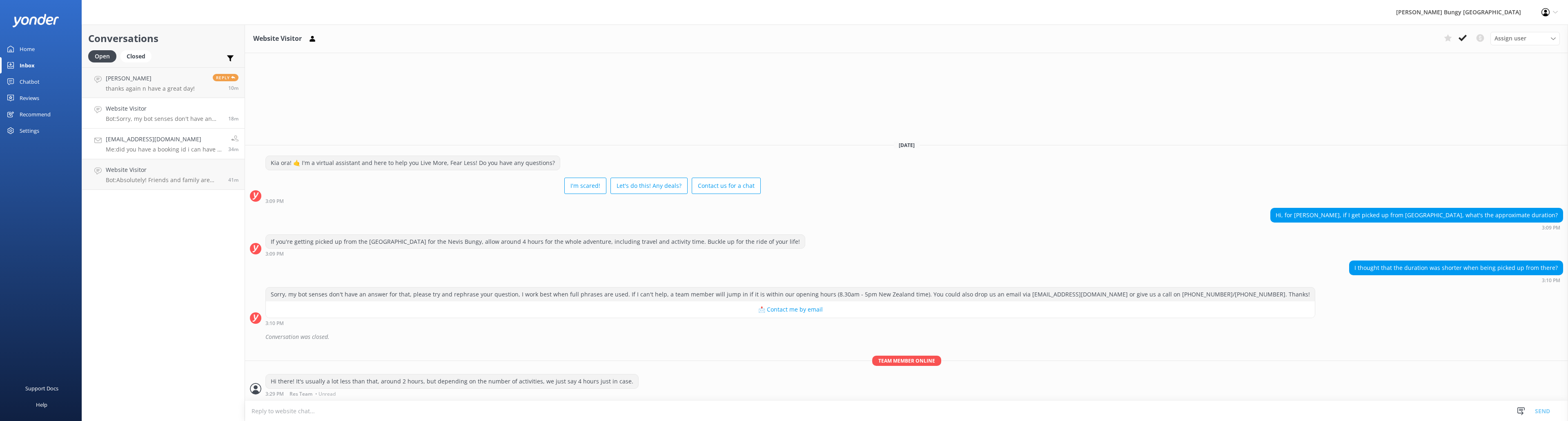
click at [180, 155] on link "[EMAIL_ADDRESS][DOMAIN_NAME] Me: did you have a booking id i can have a look at…" at bounding box center [163, 144] width 163 height 30
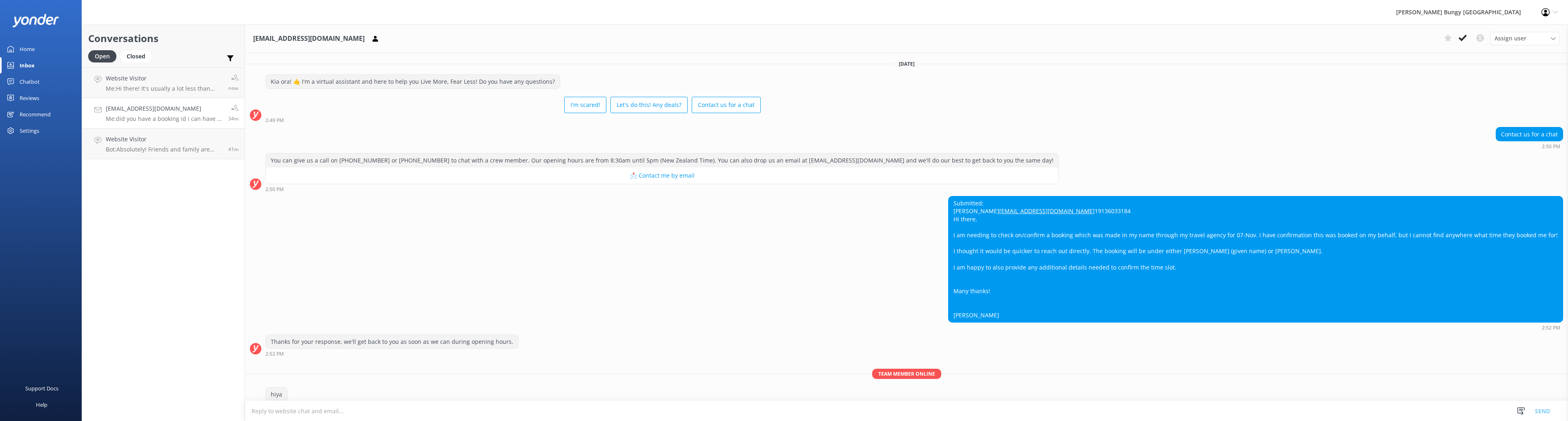
scroll to position [63, 0]
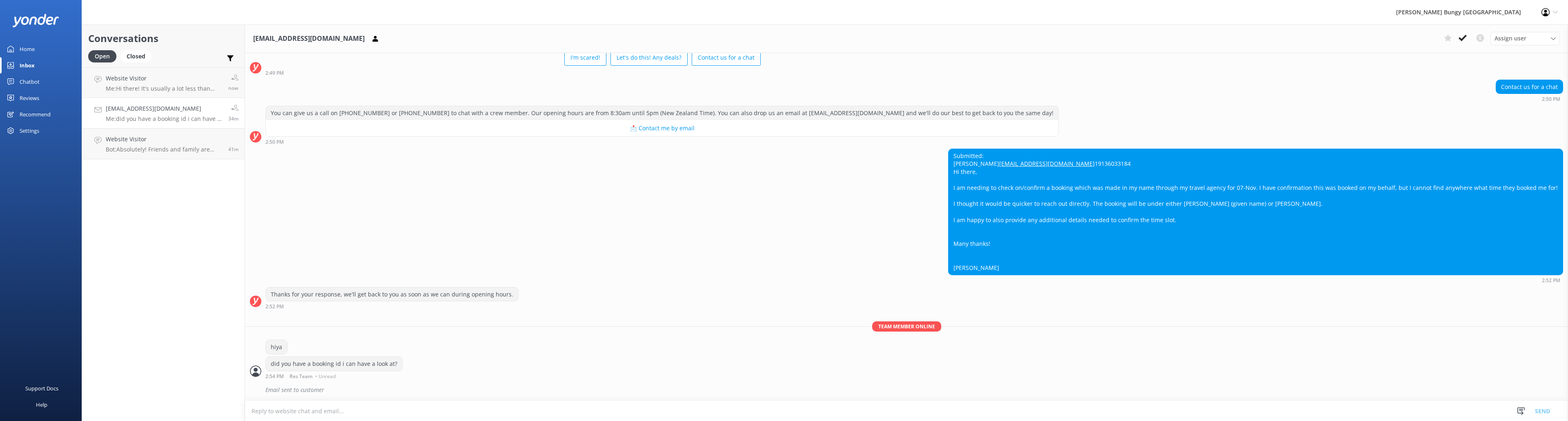
click at [178, 118] on p "Me: did you have a booking id i can have a look at?" at bounding box center [164, 119] width 116 height 7
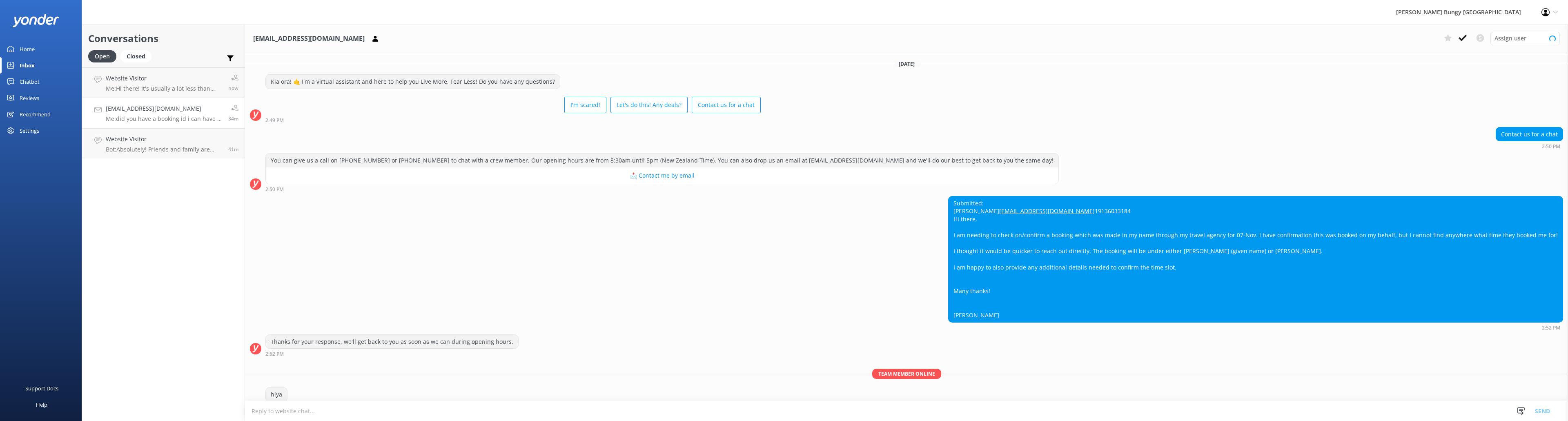
scroll to position [63, 0]
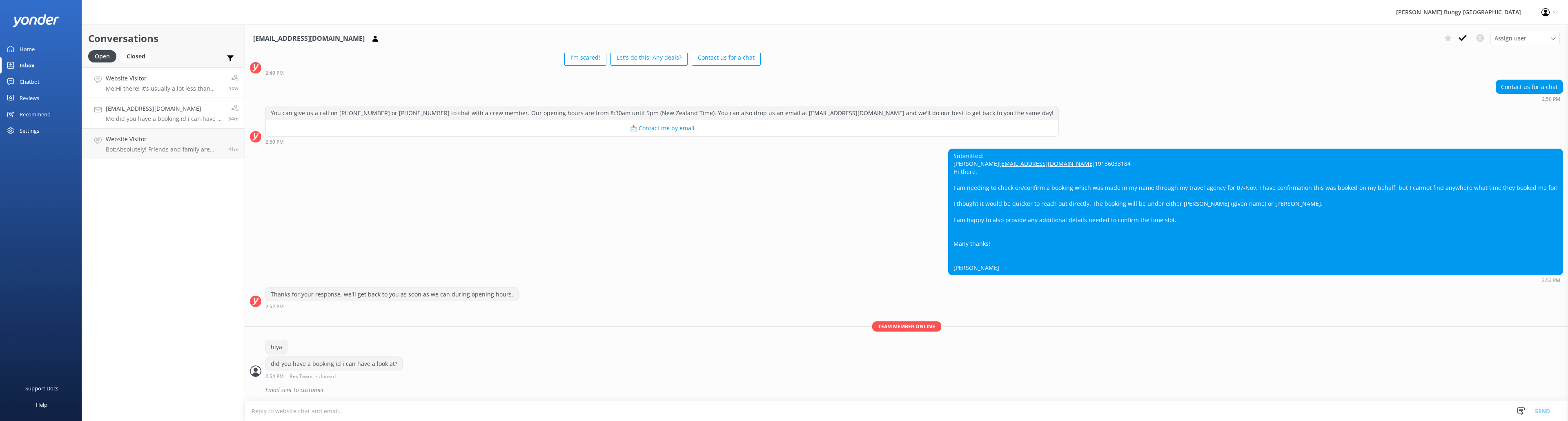
click at [156, 83] on div "Website Visitor Me: Hi there! It's usually a lot less than that, around 2 hours…" at bounding box center [164, 82] width 116 height 18
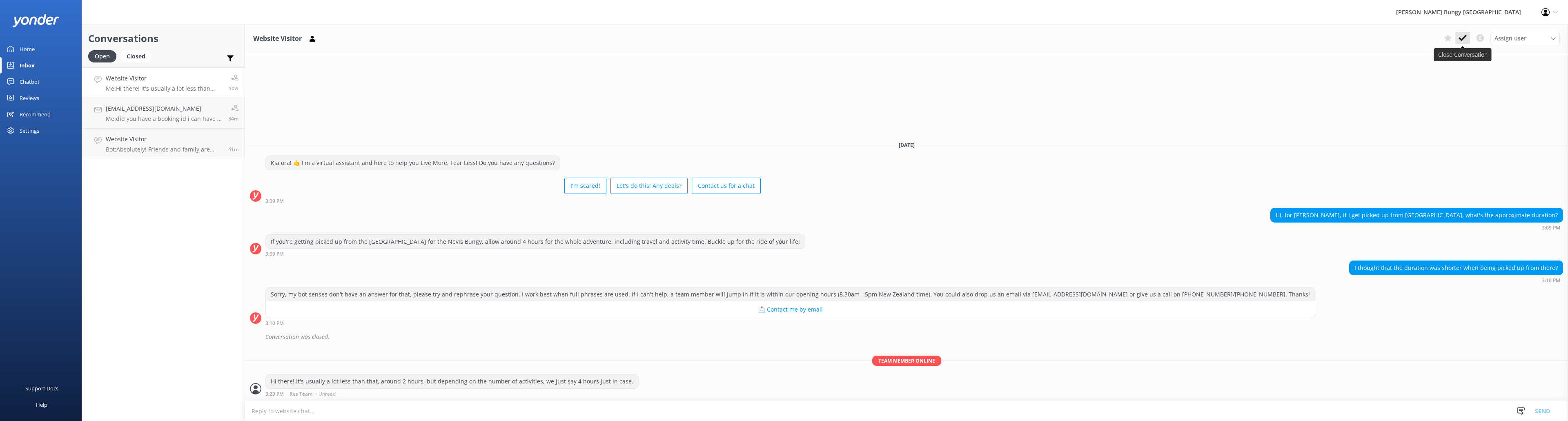
click at [1465, 34] on icon at bounding box center [1462, 38] width 8 height 8
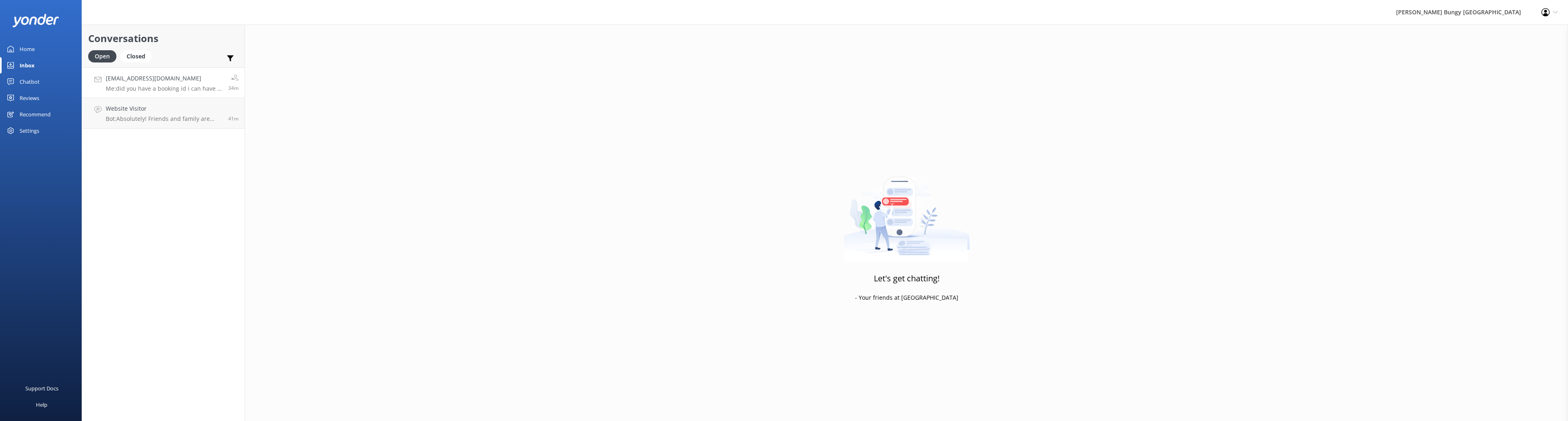
click at [175, 82] on h4 "[EMAIL_ADDRESS][DOMAIN_NAME]" at bounding box center [164, 78] width 116 height 9
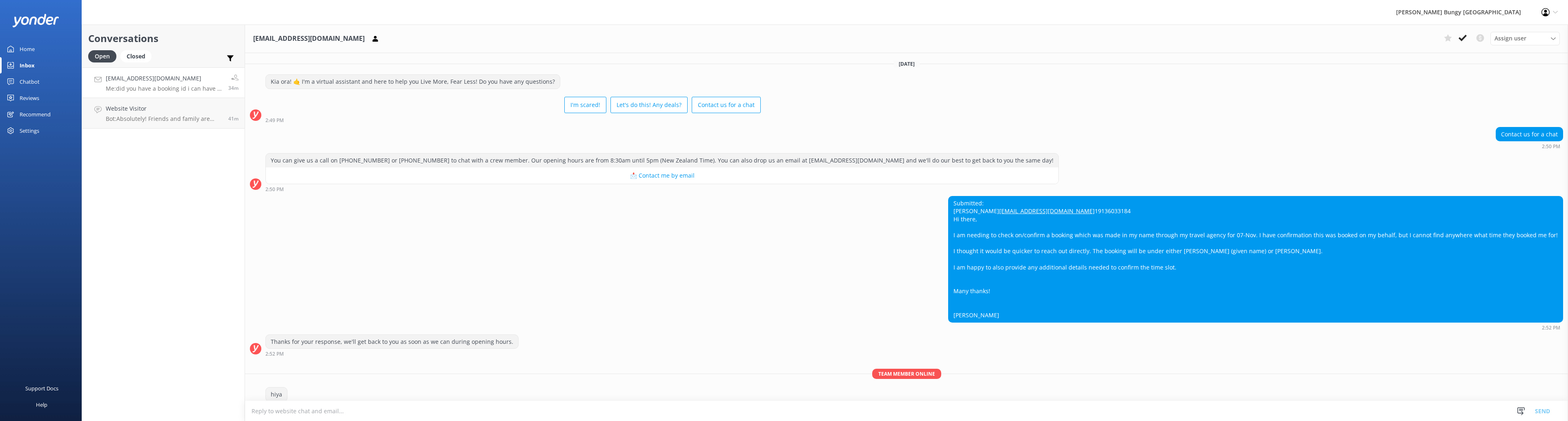
scroll to position [63, 0]
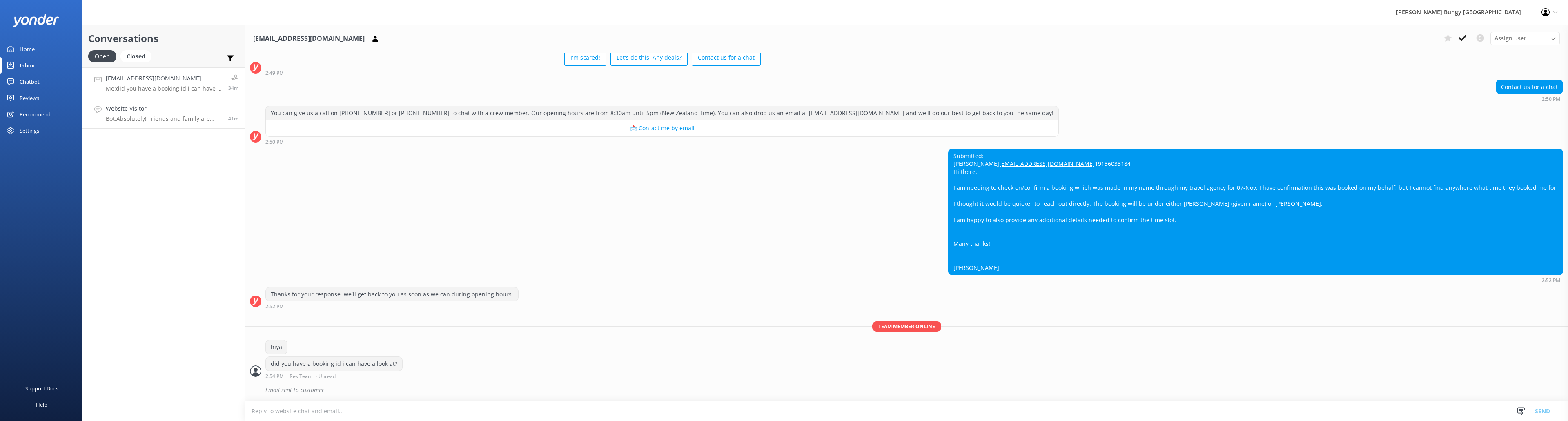
click at [166, 104] on h4 "Website Visitor" at bounding box center [164, 108] width 116 height 9
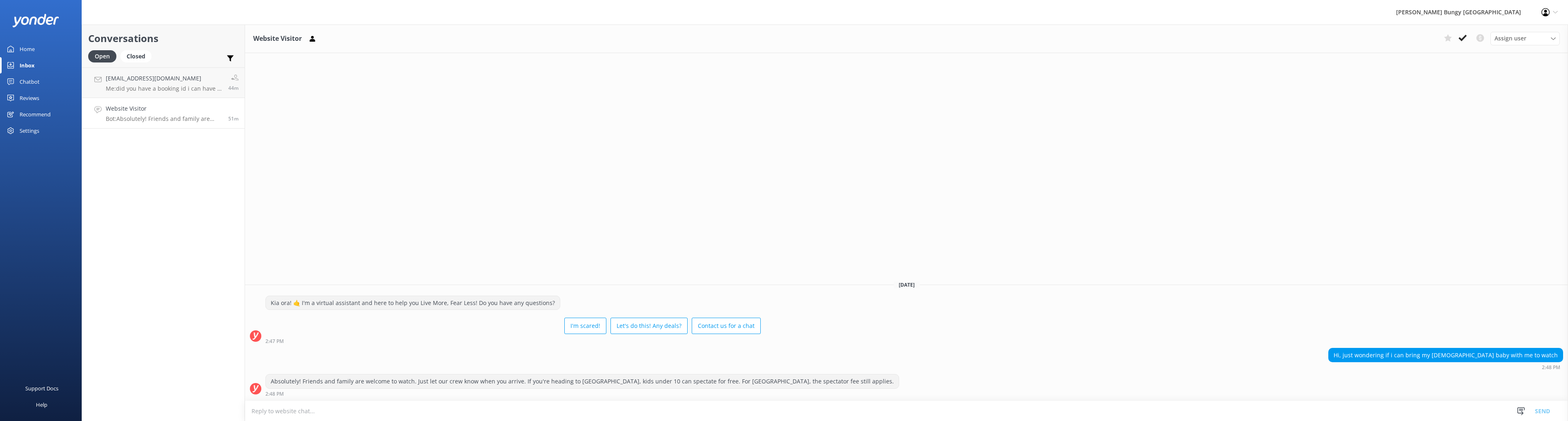
click at [149, 178] on div "Conversations Open Closed Important Converted Assigned to me Unassigned [EMAIL_…" at bounding box center [163, 222] width 163 height 396
click at [499, 168] on div "Website Visitor Assign user [PERSON_NAME] [PERSON_NAME] Tech Admin [PERSON_NAME…" at bounding box center [906, 222] width 1323 height 396
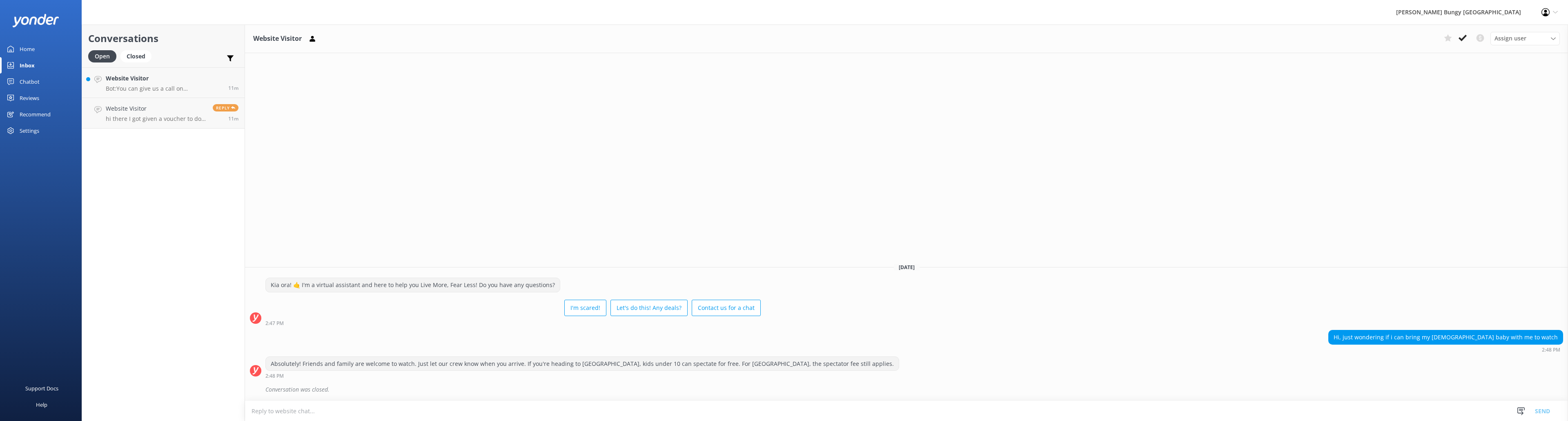
click at [610, 211] on div "Website Visitor Assign user [PERSON_NAME] [PERSON_NAME] Tech Admin [PERSON_NAME…" at bounding box center [906, 222] width 1323 height 396
